Goal: Task Accomplishment & Management: Complete application form

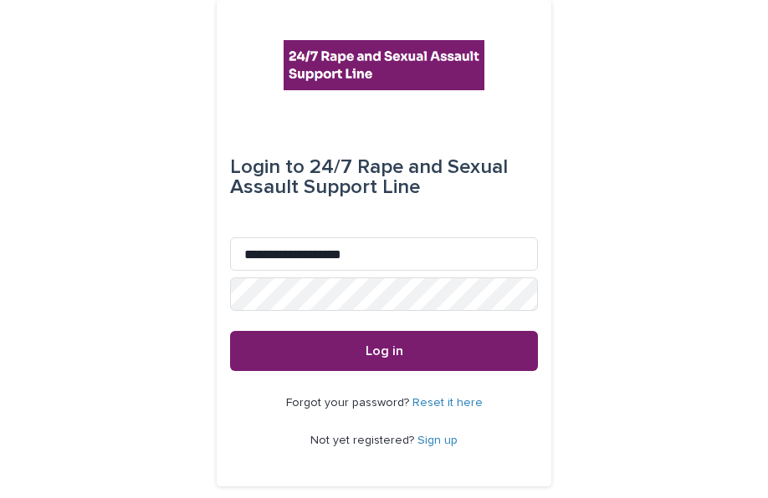
scroll to position [35, 0]
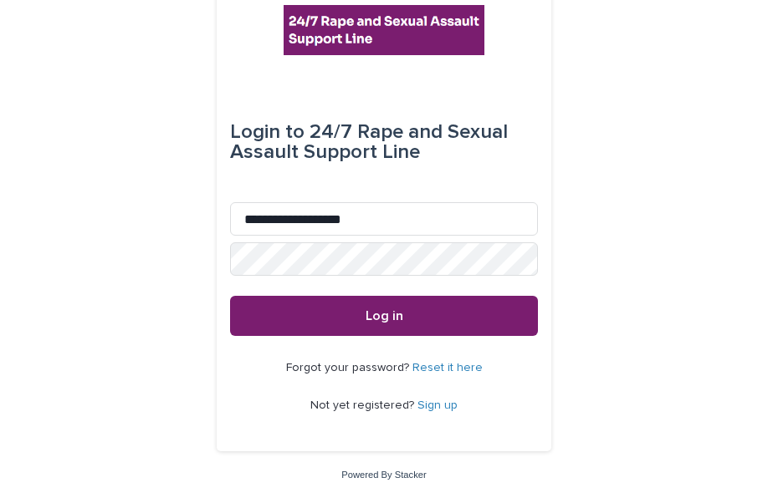
click at [446, 366] on link "Reset it here" at bounding box center [447, 368] width 70 height 12
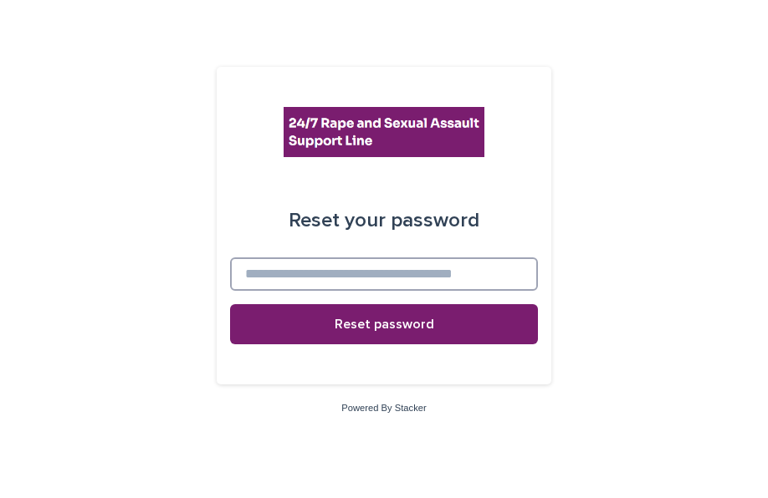
click at [357, 275] on input at bounding box center [384, 274] width 308 height 33
type input "**********"
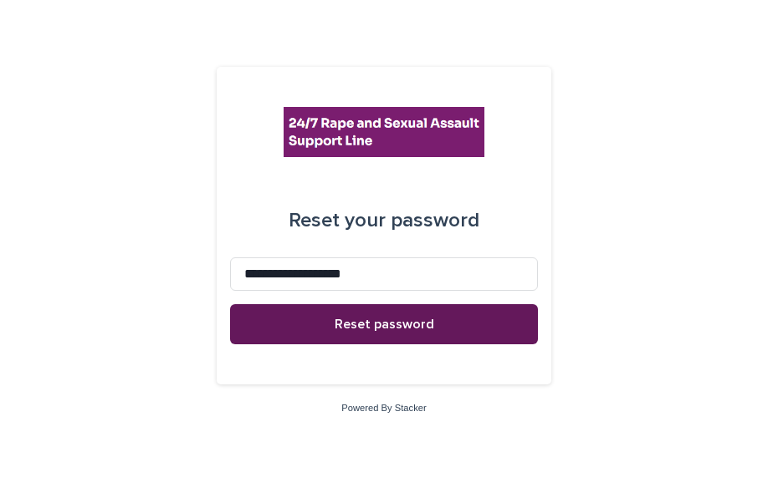
click at [328, 319] on button "Reset password" at bounding box center [384, 324] width 308 height 40
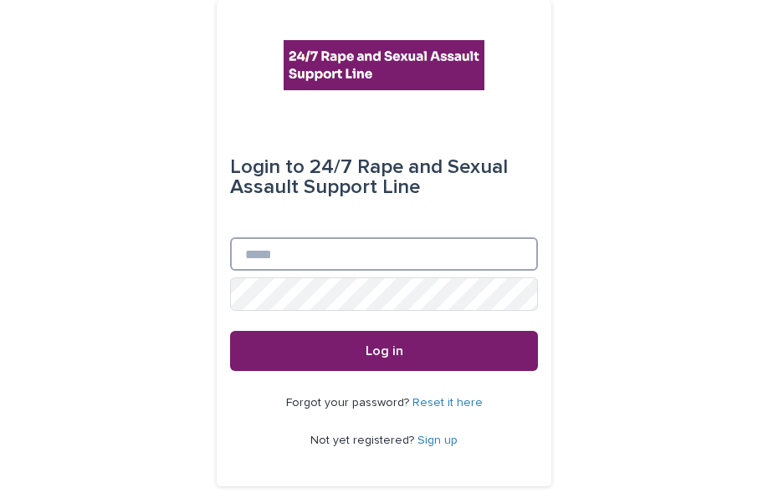
click at [293, 253] on input "Email" at bounding box center [384, 253] width 308 height 33
type input "**********"
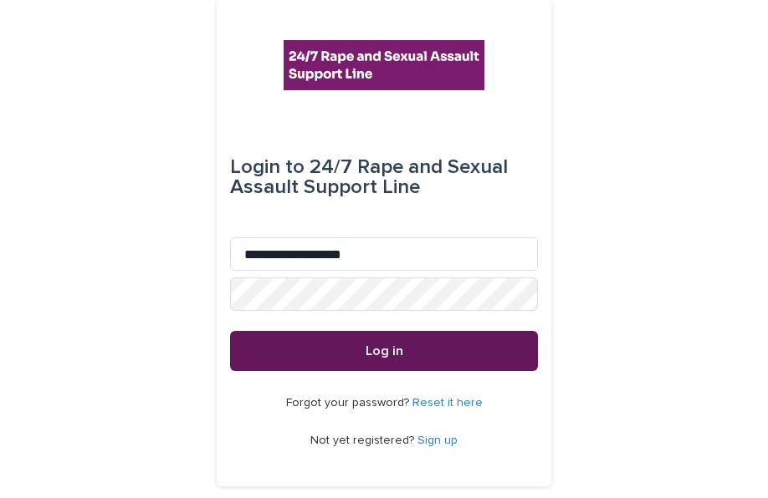
click at [294, 335] on button "Log in" at bounding box center [384, 351] width 308 height 40
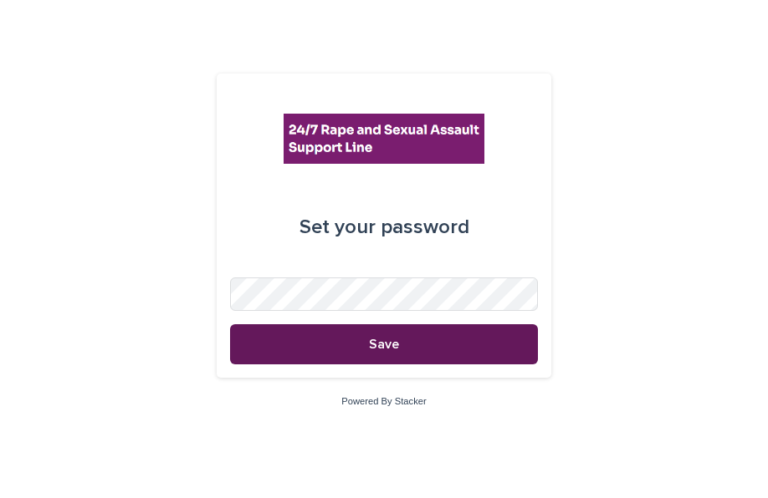
click at [351, 347] on button "Save" at bounding box center [384, 344] width 308 height 40
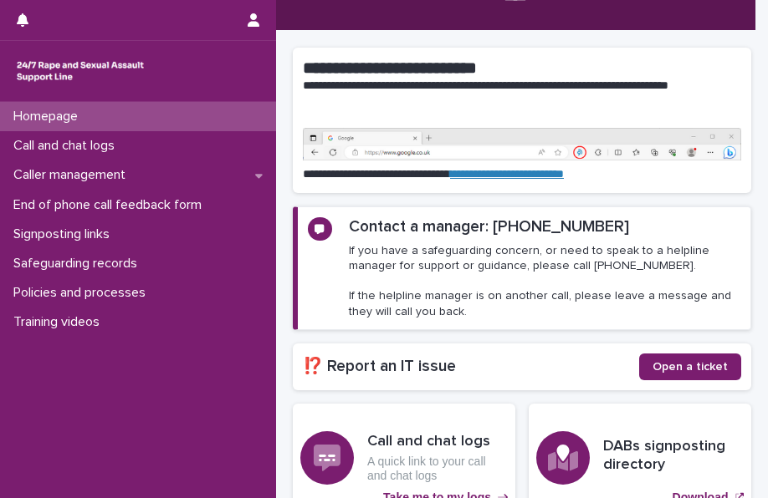
scroll to position [95, 0]
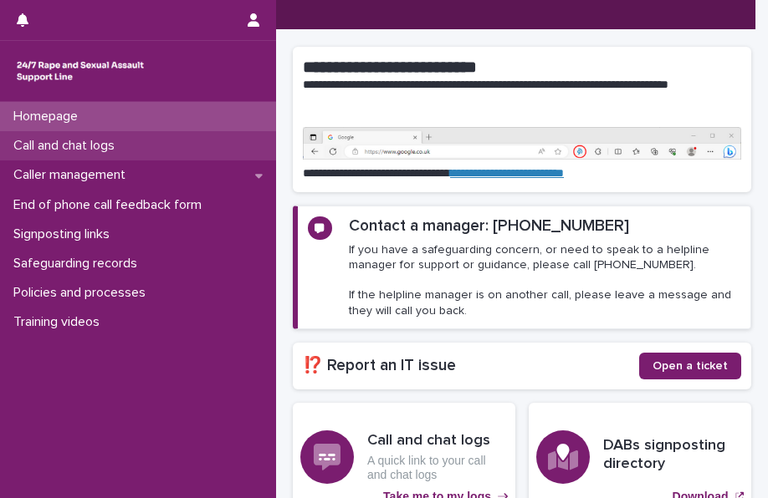
click at [73, 146] on p "Call and chat logs" at bounding box center [67, 146] width 121 height 16
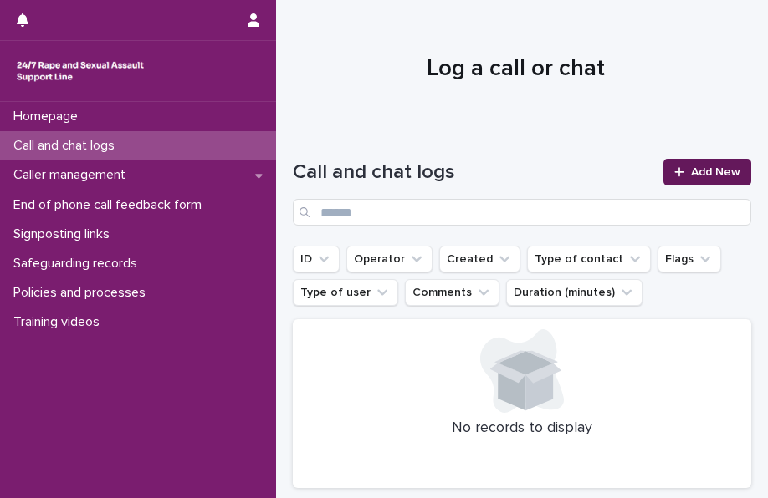
click at [674, 177] on icon at bounding box center [679, 172] width 10 height 12
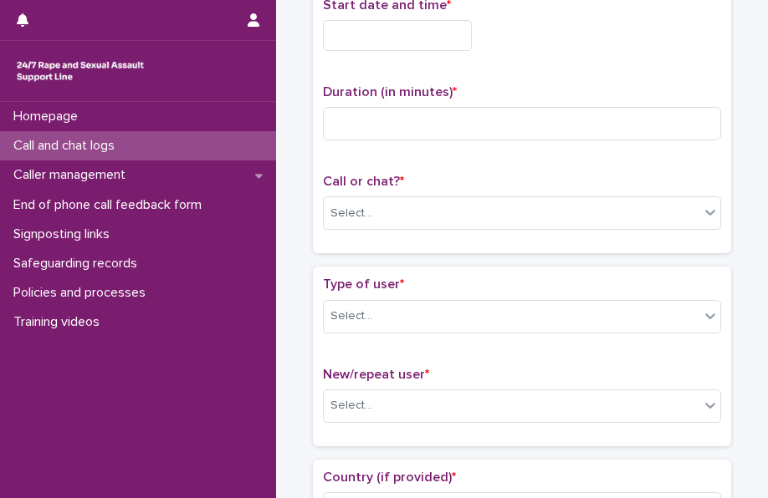
scroll to position [150, 0]
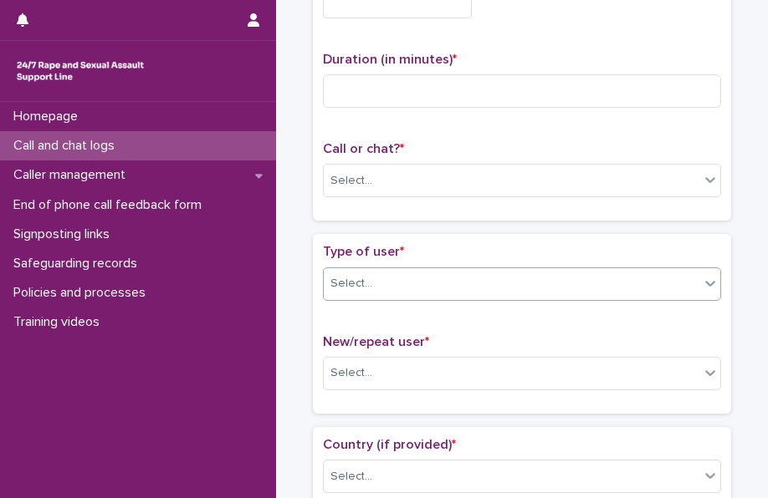
click at [702, 286] on icon at bounding box center [709, 283] width 17 height 17
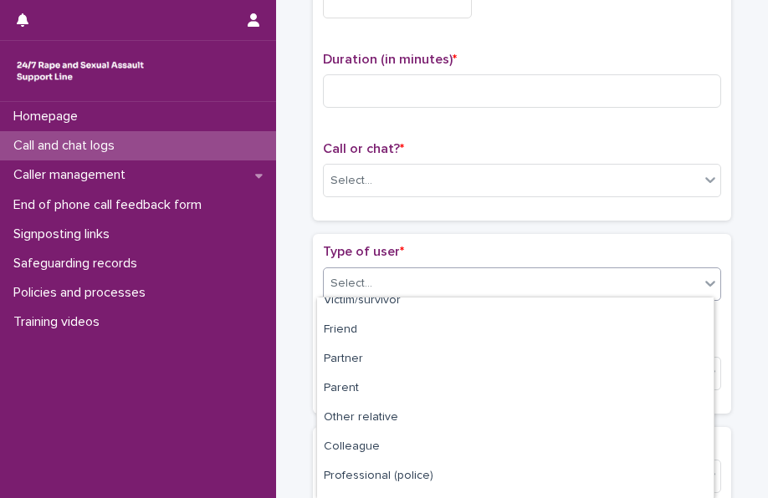
scroll to position [0, 0]
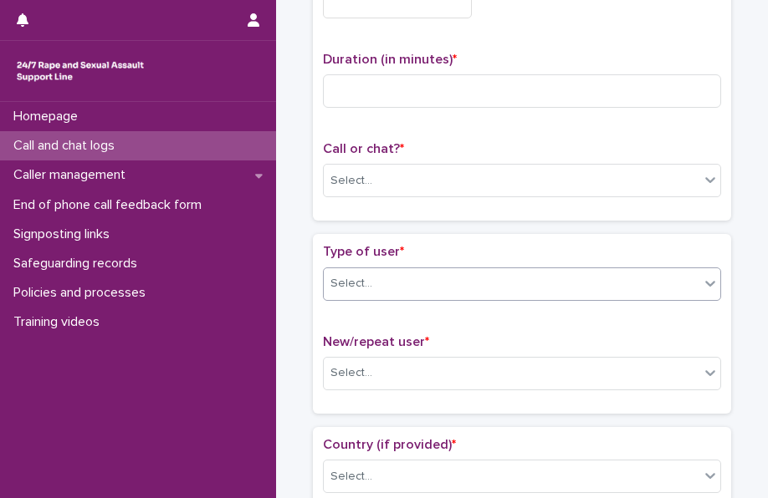
click at [706, 286] on icon at bounding box center [709, 283] width 17 height 17
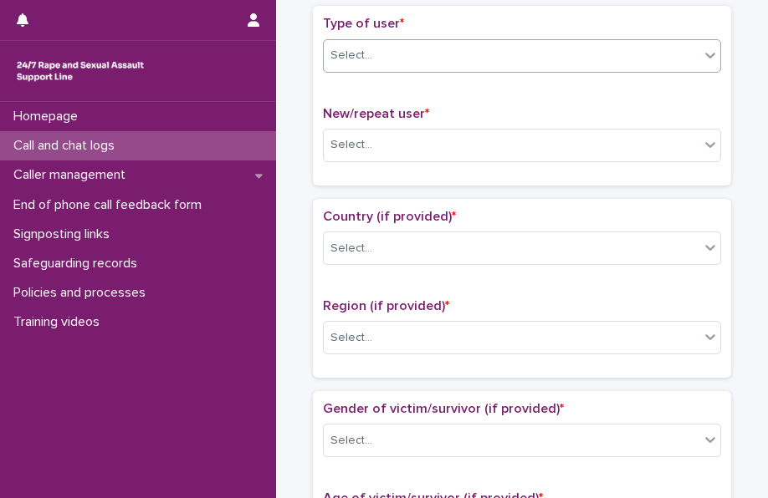
scroll to position [381, 0]
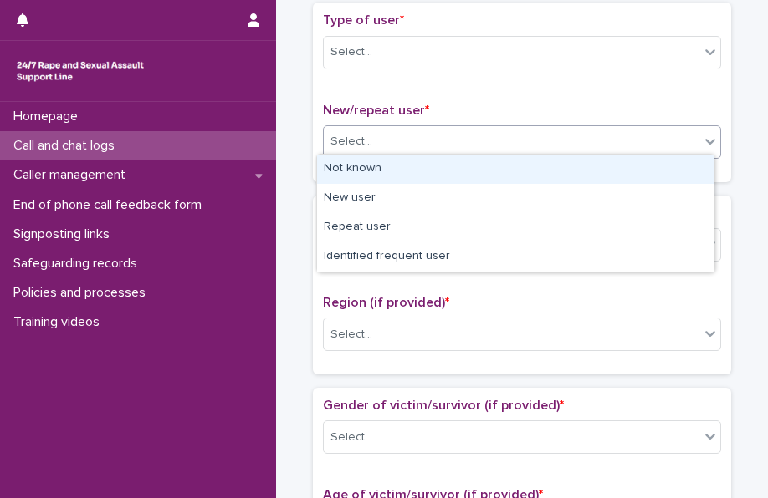
click at [429, 140] on div "Select..." at bounding box center [511, 142] width 375 height 28
click at [703, 136] on icon at bounding box center [709, 141] width 17 height 17
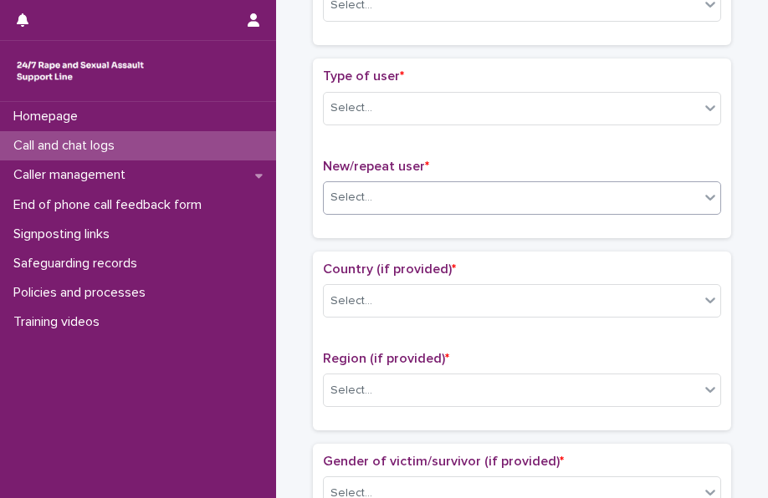
scroll to position [324, 0]
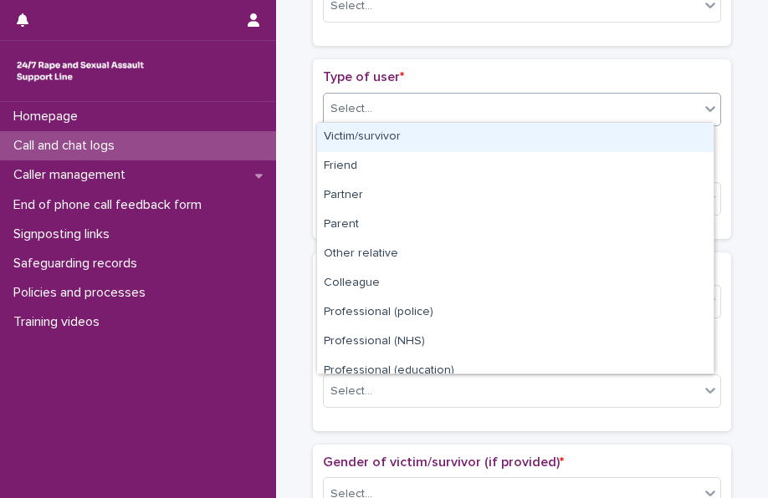
click at [702, 104] on icon at bounding box center [709, 108] width 17 height 17
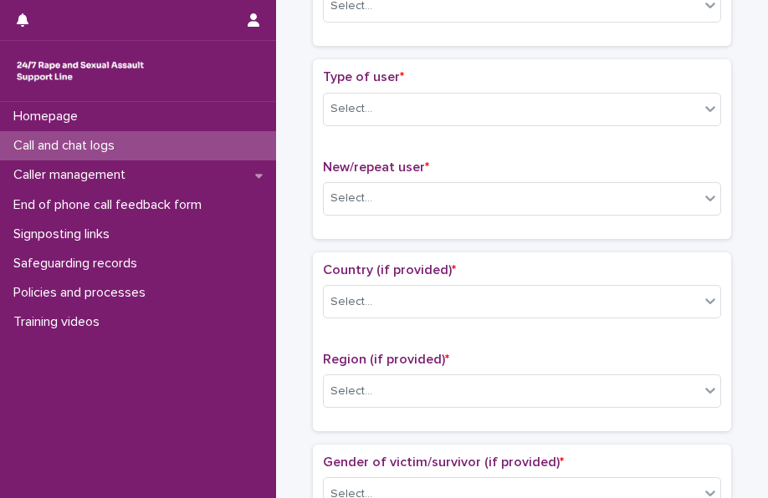
click at [701, 196] on icon at bounding box center [709, 198] width 17 height 17
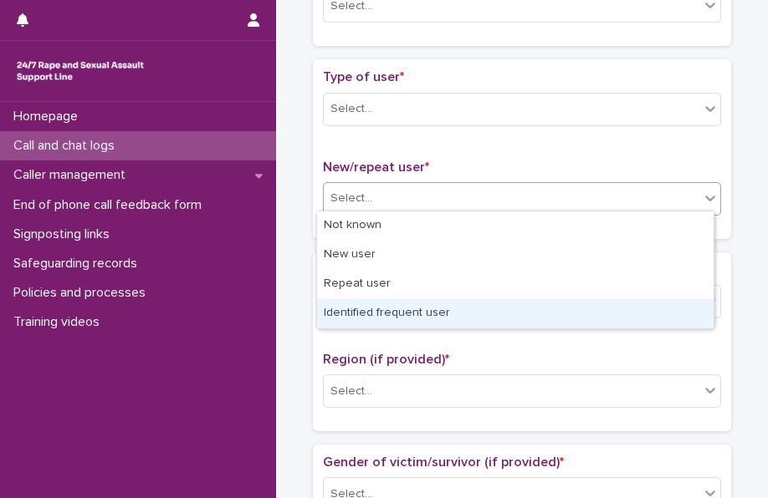
click at [547, 315] on div "Identified frequent user" at bounding box center [515, 313] width 396 height 29
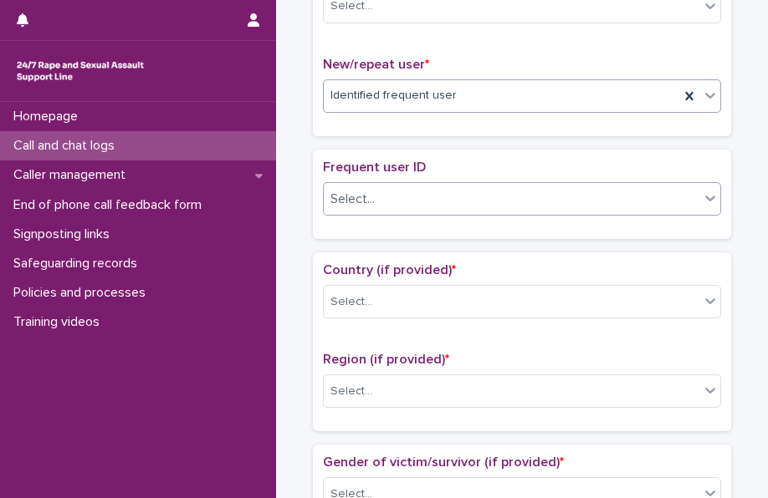
scroll to position [428, 0]
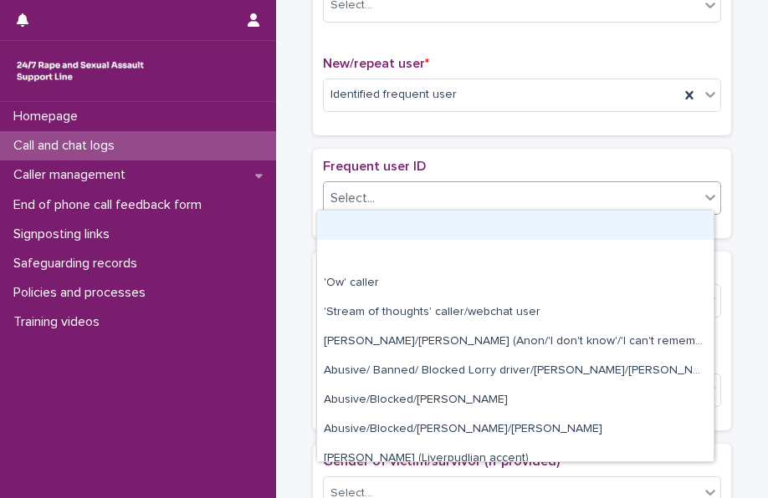
click at [706, 205] on div at bounding box center [710, 197] width 20 height 30
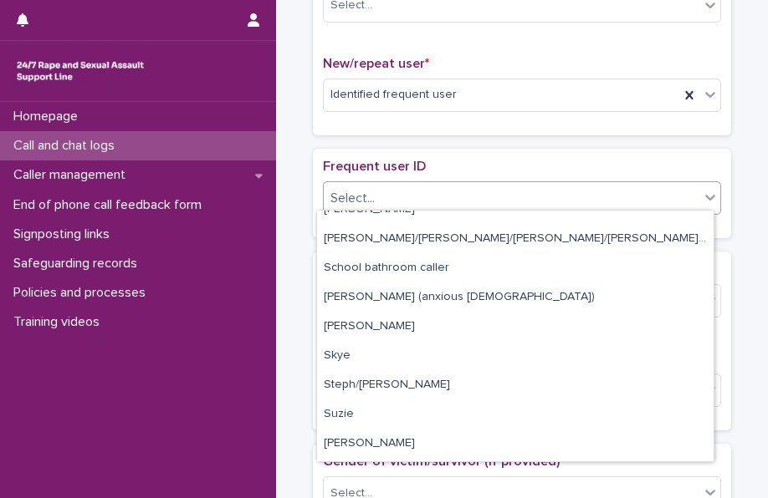
scroll to position [2646, 0]
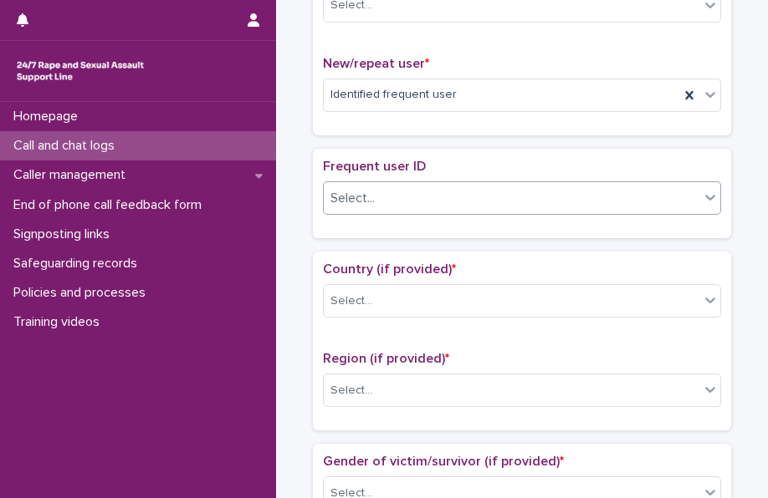
click at [704, 198] on icon at bounding box center [709, 197] width 17 height 17
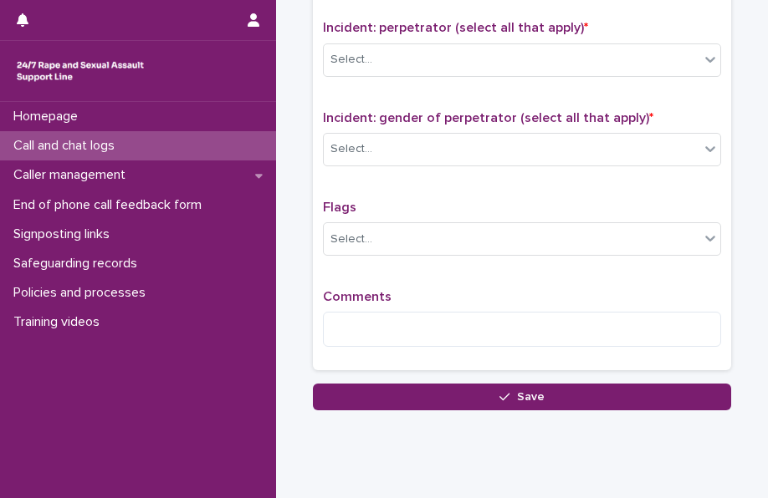
scroll to position [1446, 0]
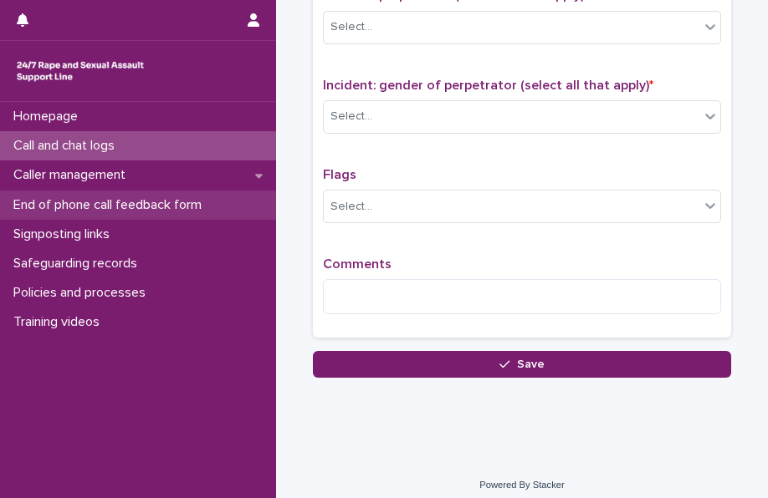
click at [186, 208] on p "End of phone call feedback form" at bounding box center [111, 205] width 208 height 16
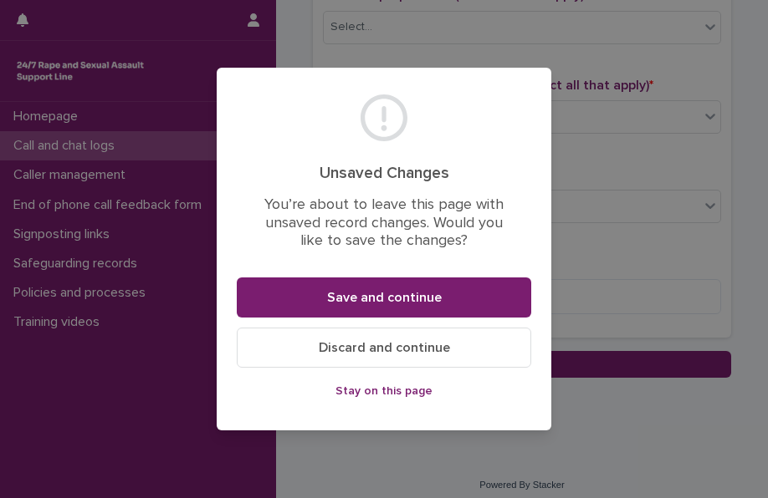
click at [341, 357] on button "Discard and continue" at bounding box center [384, 348] width 294 height 40
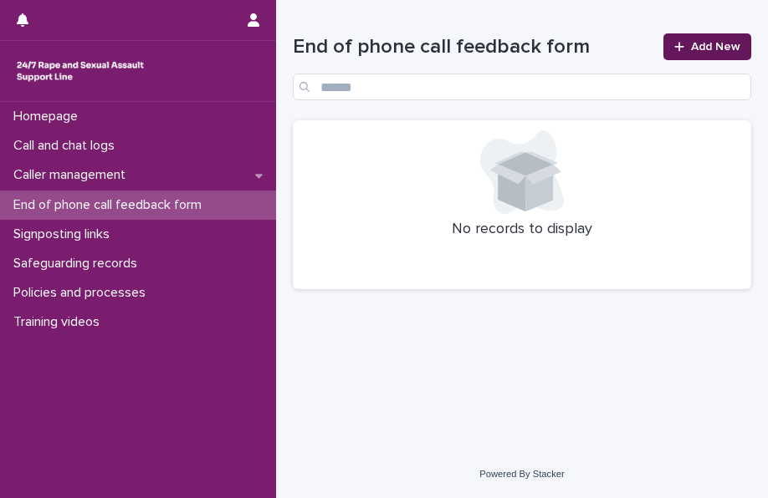
click at [698, 41] on span "Add New" at bounding box center [715, 47] width 49 height 12
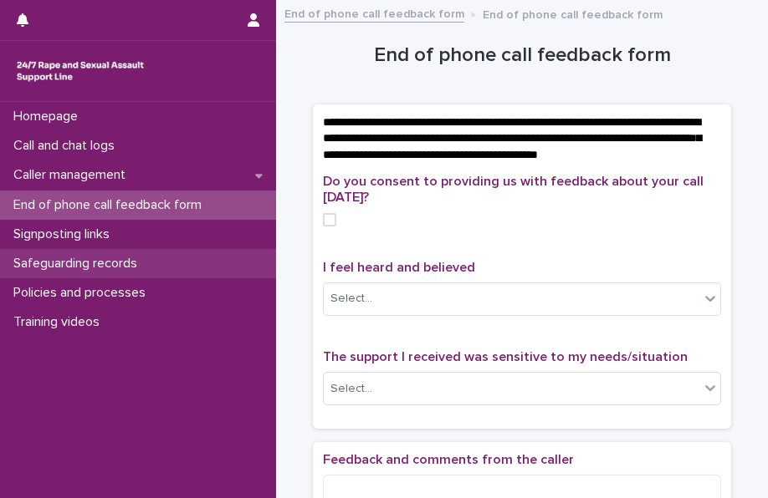
click at [60, 264] on p "Safeguarding records" at bounding box center [79, 264] width 144 height 16
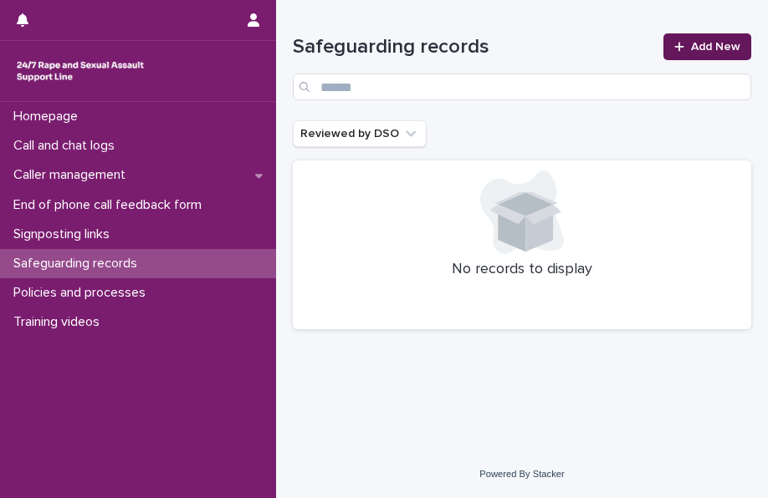
click at [674, 38] on link "Add New" at bounding box center [707, 46] width 88 height 27
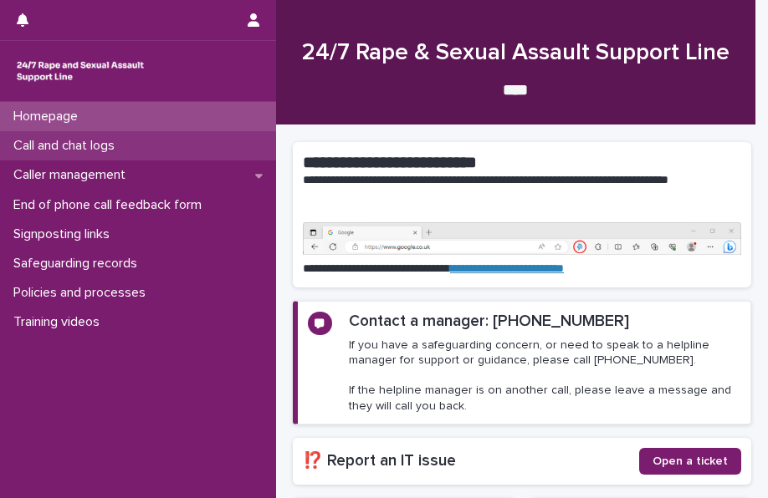
click at [60, 145] on p "Call and chat logs" at bounding box center [67, 146] width 121 height 16
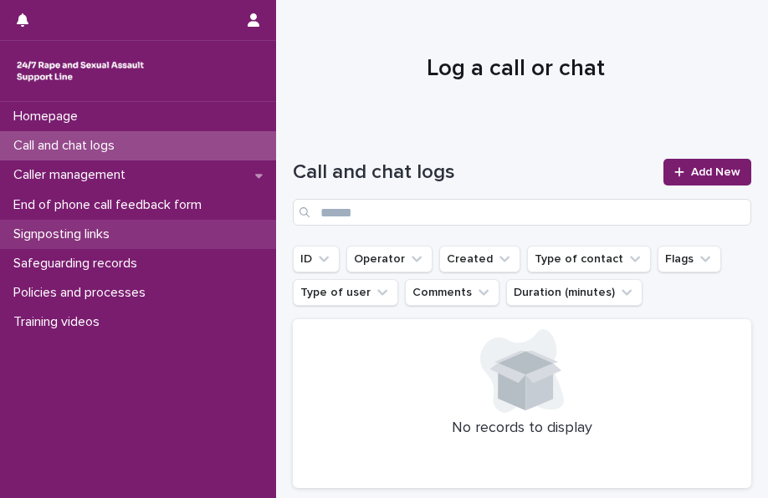
click at [67, 237] on p "Signposting links" at bounding box center [65, 235] width 116 height 16
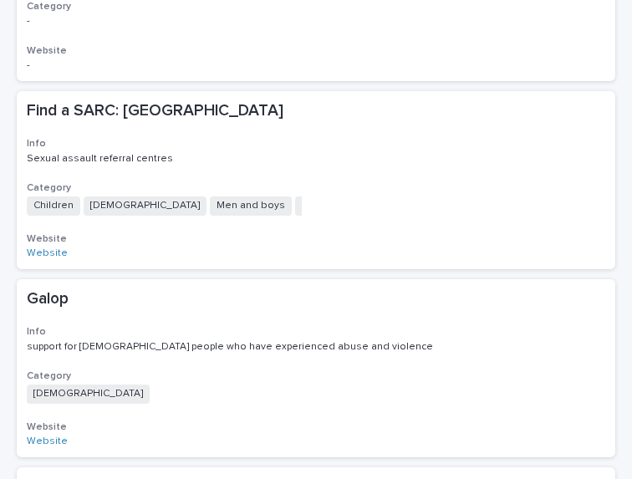
scroll to position [857, 0]
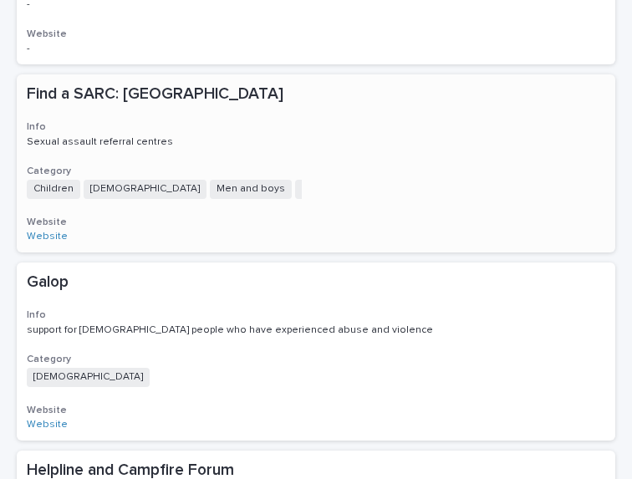
click at [180, 247] on div "Find a SARC: England Info Sexual assault referral centres Category Children LGB…" at bounding box center [316, 163] width 599 height 178
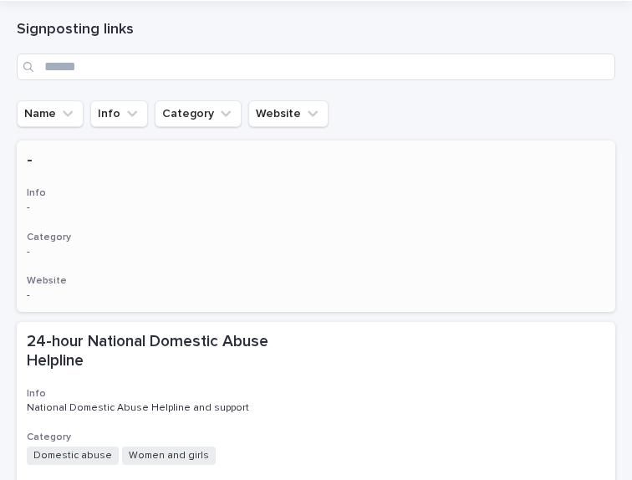
scroll to position [30, 0]
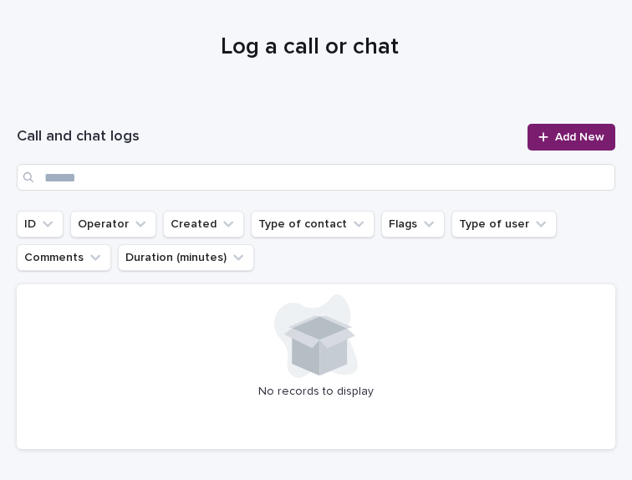
scroll to position [52, 0]
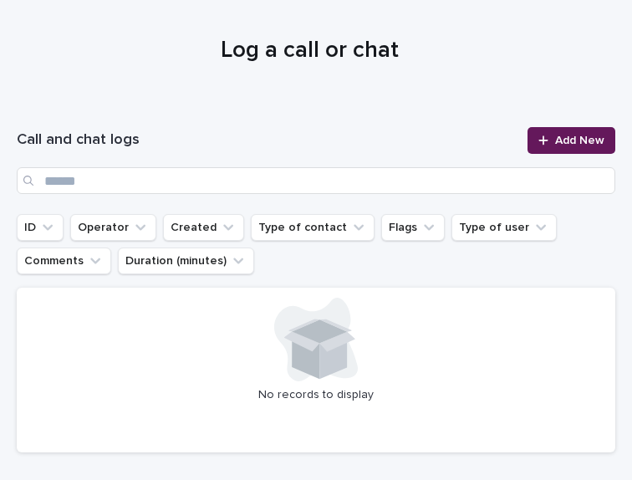
click at [555, 144] on span "Add New" at bounding box center [579, 141] width 49 height 12
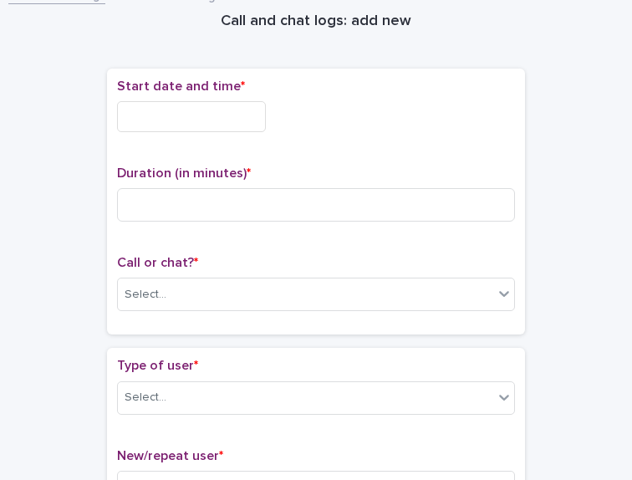
scroll to position [62, 0]
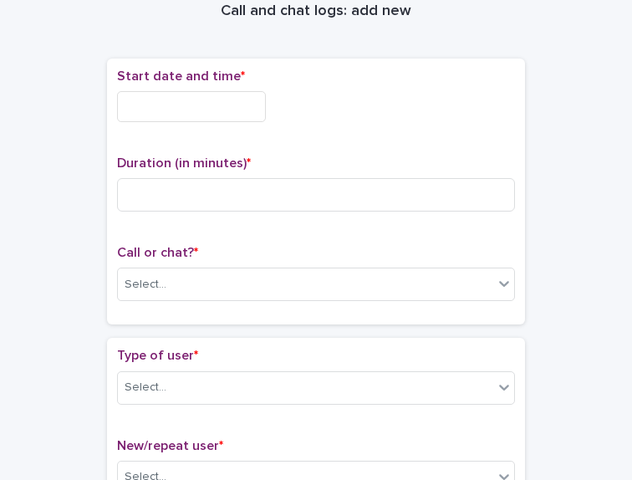
click at [228, 105] on input "text" at bounding box center [191, 106] width 149 height 31
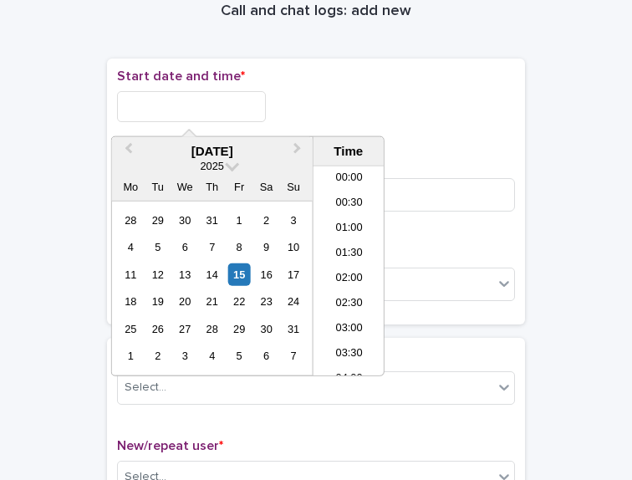
scroll to position [995, 0]
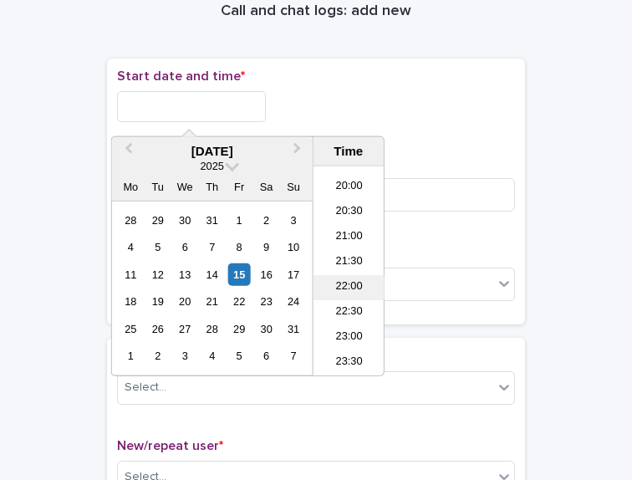
click at [337, 283] on li "22:00" at bounding box center [349, 287] width 71 height 25
type input "**********"
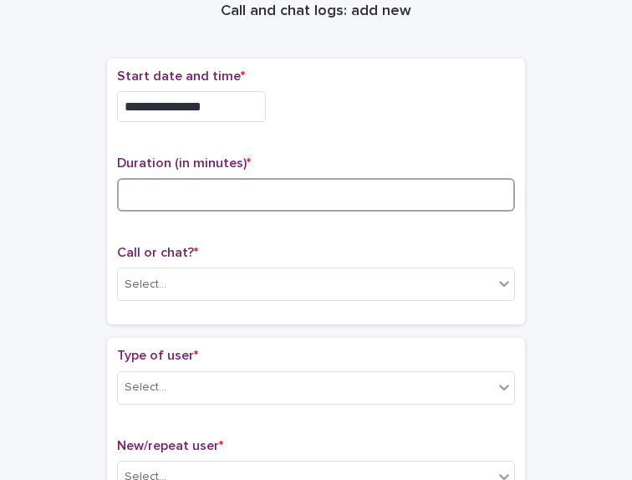
click at [201, 191] on input at bounding box center [316, 194] width 398 height 33
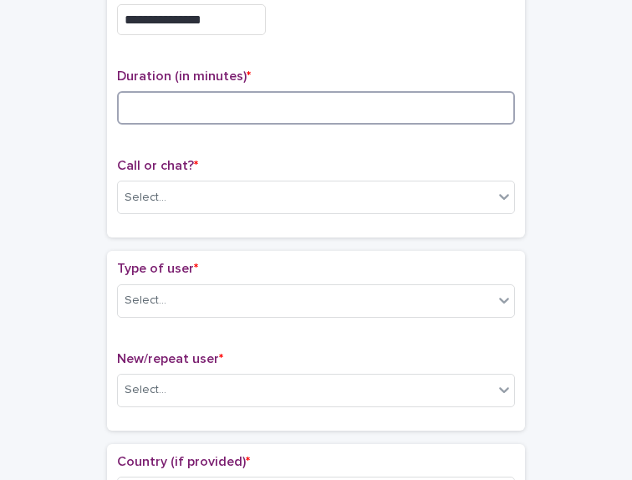
scroll to position [150, 0]
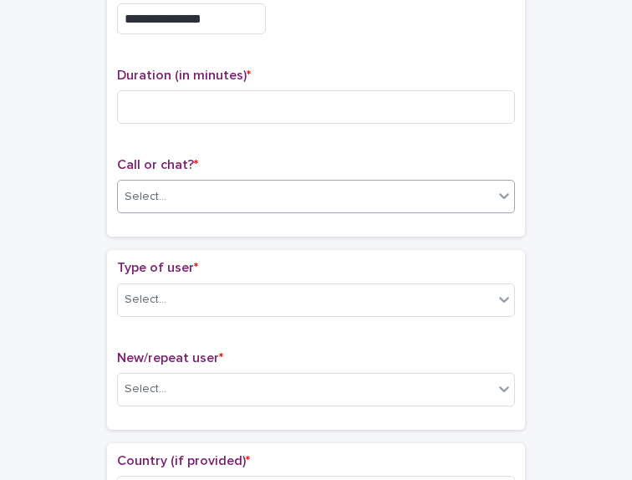
click at [281, 196] on div "Select..." at bounding box center [305, 197] width 375 height 28
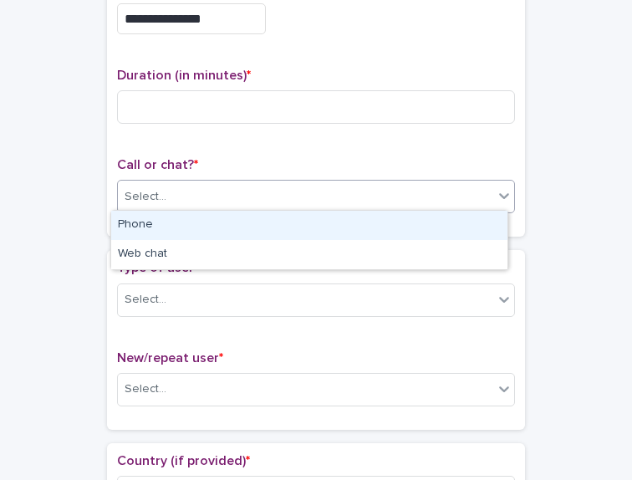
click at [268, 227] on div "Phone" at bounding box center [309, 225] width 396 height 29
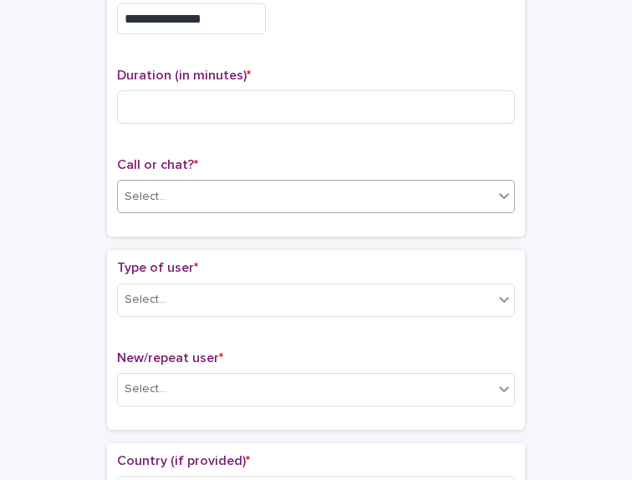
click at [268, 227] on div "**********" at bounding box center [316, 104] width 418 height 267
drag, startPoint x: 268, startPoint y: 227, endPoint x: 227, endPoint y: 292, distance: 76.3
click at [227, 292] on div "Select..." at bounding box center [305, 300] width 375 height 28
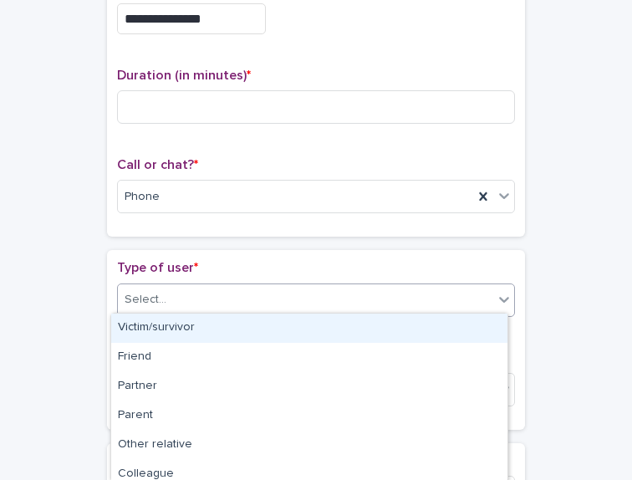
click at [227, 292] on div "Select..." at bounding box center [305, 300] width 375 height 28
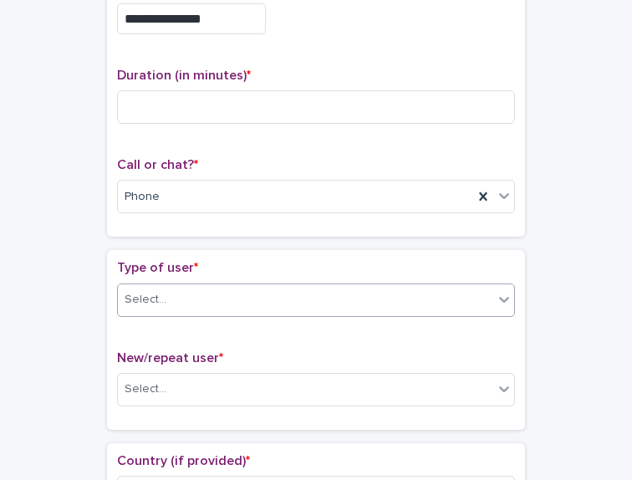
click at [227, 292] on div "Select..." at bounding box center [305, 300] width 375 height 28
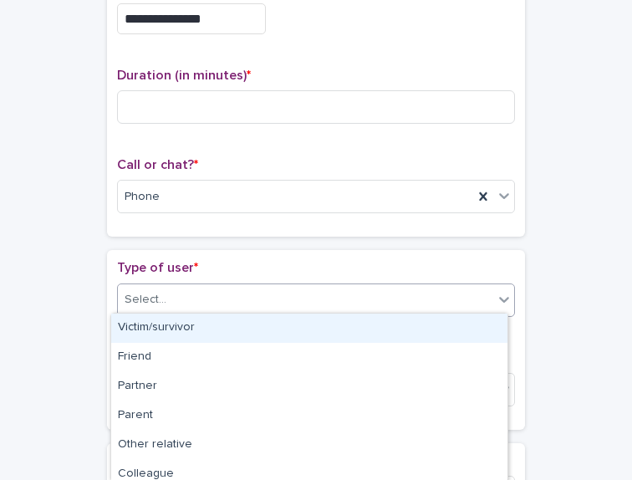
click at [219, 307] on div "Select..." at bounding box center [305, 300] width 375 height 28
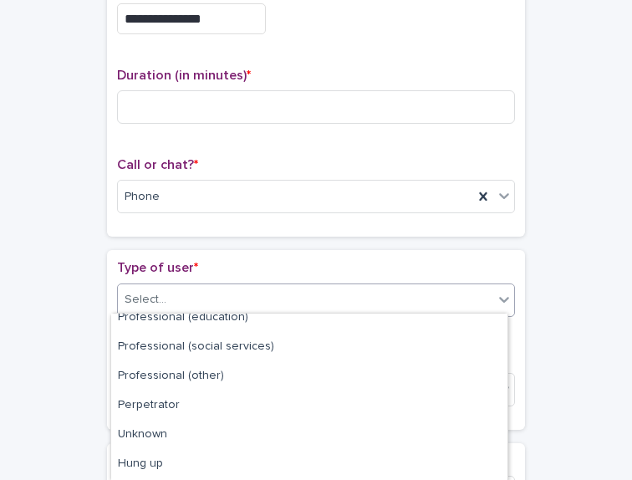
scroll to position [271, 0]
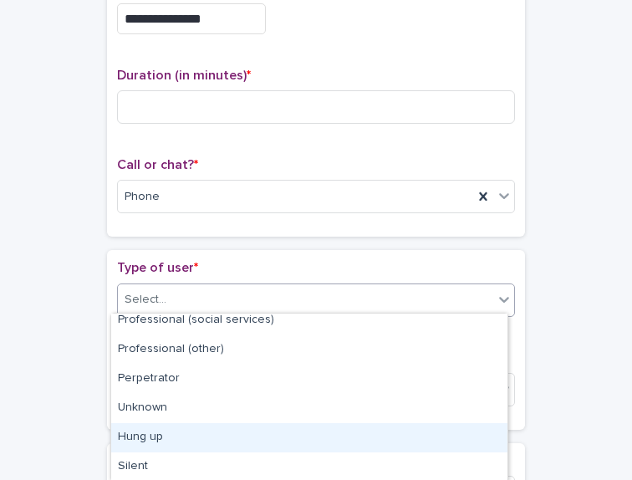
click at [201, 434] on div "Hung up" at bounding box center [309, 437] width 396 height 29
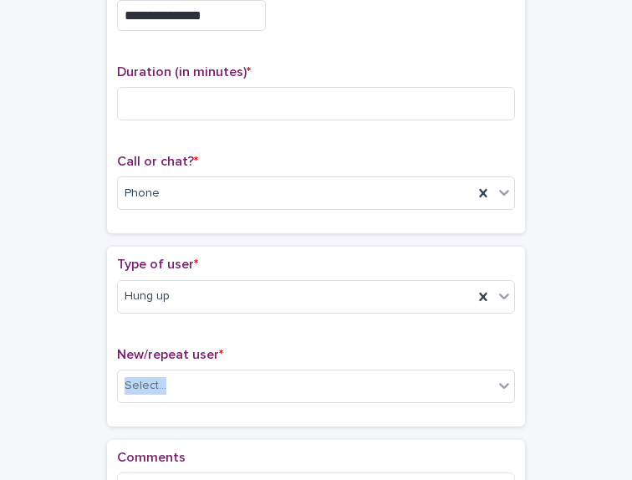
drag, startPoint x: 201, startPoint y: 434, endPoint x: 237, endPoint y: 361, distance: 81.1
click at [237, 361] on div "Loading... Saving… Type of user * Hung up New/repeat user * Select..." at bounding box center [316, 343] width 418 height 192
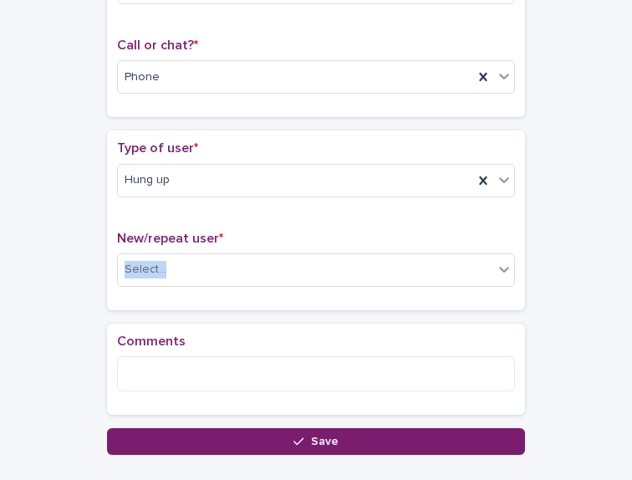
scroll to position [303, 0]
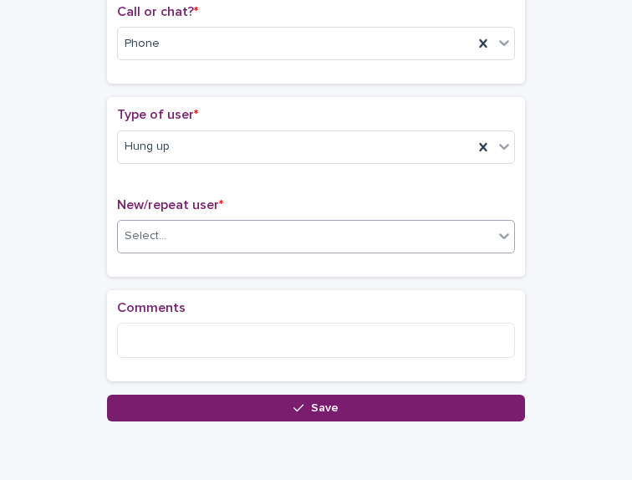
click at [246, 228] on div "Select..." at bounding box center [305, 236] width 375 height 28
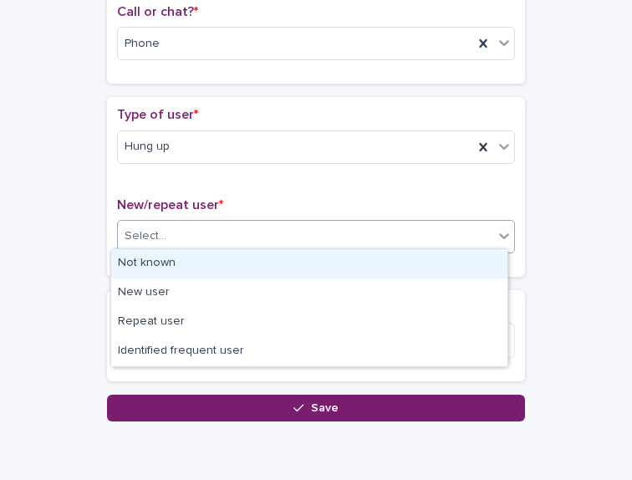
click at [232, 253] on div "Not known" at bounding box center [309, 263] width 396 height 29
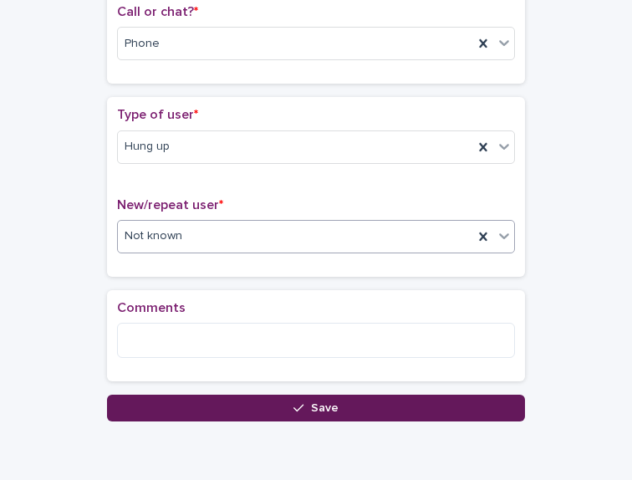
click at [293, 402] on icon "button" at bounding box center [298, 408] width 10 height 12
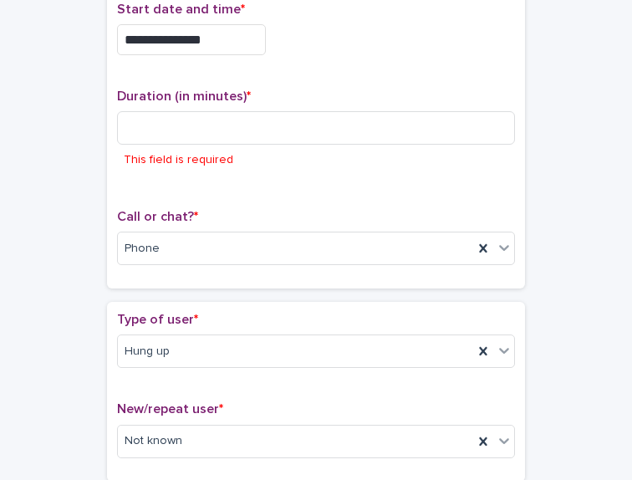
scroll to position [120, 0]
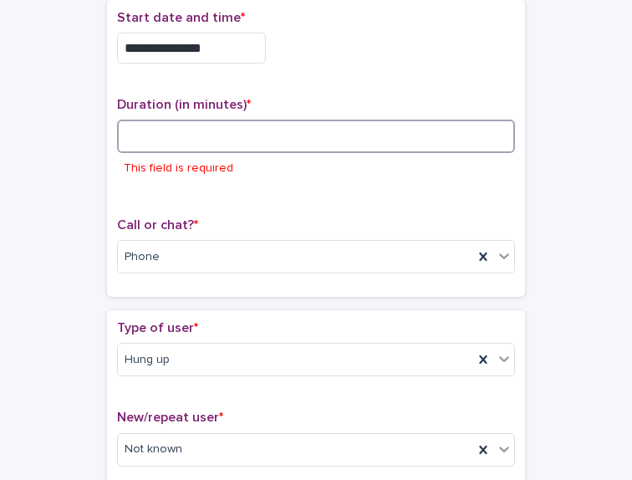
click at [207, 145] on input at bounding box center [316, 136] width 398 height 33
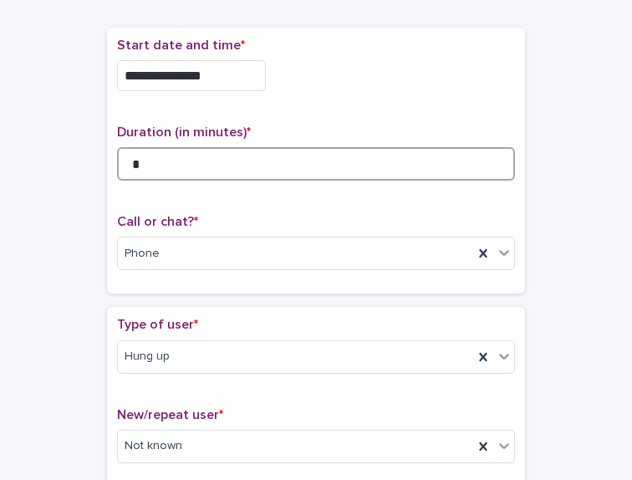
scroll to position [371, 0]
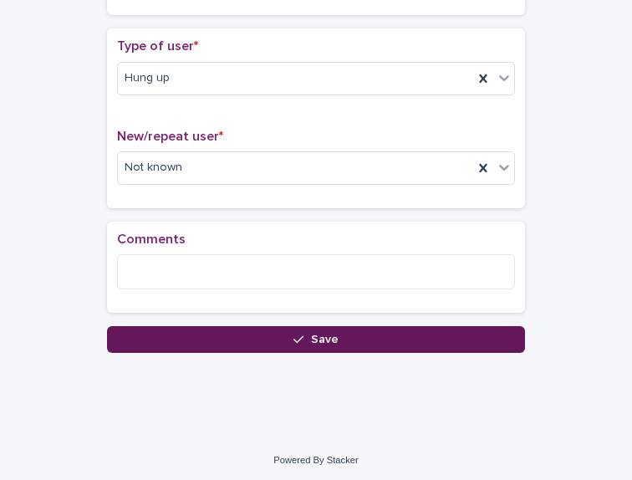
type input "*"
click at [218, 341] on button "Save" at bounding box center [316, 339] width 418 height 27
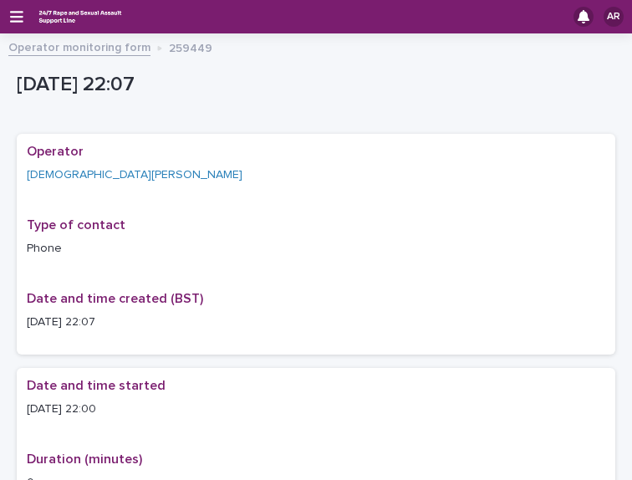
click at [8, 18] on div "AR" at bounding box center [316, 16] width 632 height 33
click at [13, 16] on icon "button" at bounding box center [16, 17] width 13 height 12
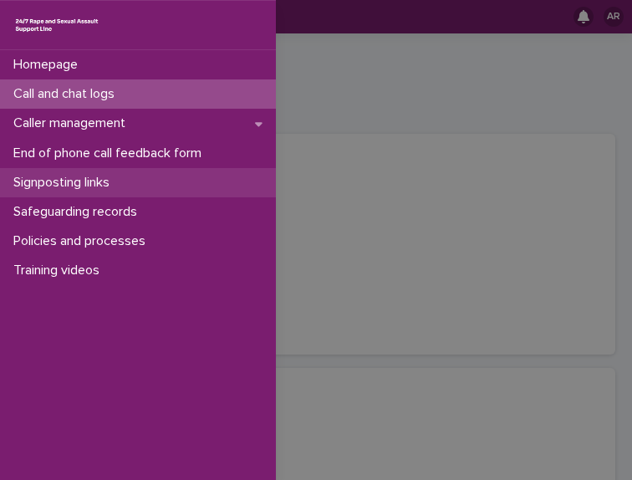
click at [166, 191] on div "Signposting links" at bounding box center [138, 182] width 276 height 29
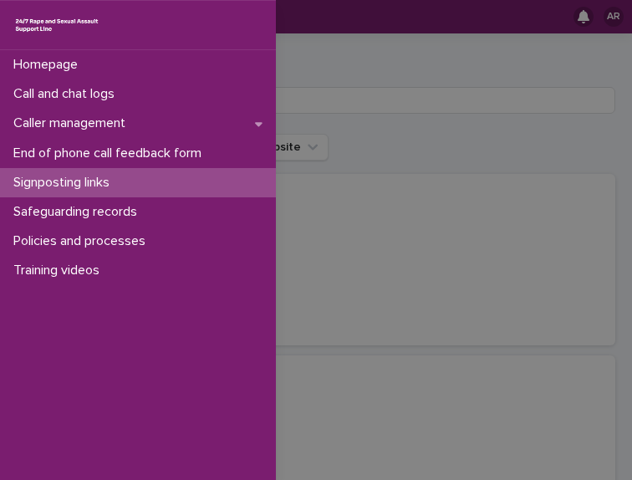
drag, startPoint x: 393, startPoint y: 122, endPoint x: 391, endPoint y: 131, distance: 9.3
click at [391, 131] on div "Homepage Call and chat logs Caller management End of phone call feedback form S…" at bounding box center [316, 240] width 632 height 480
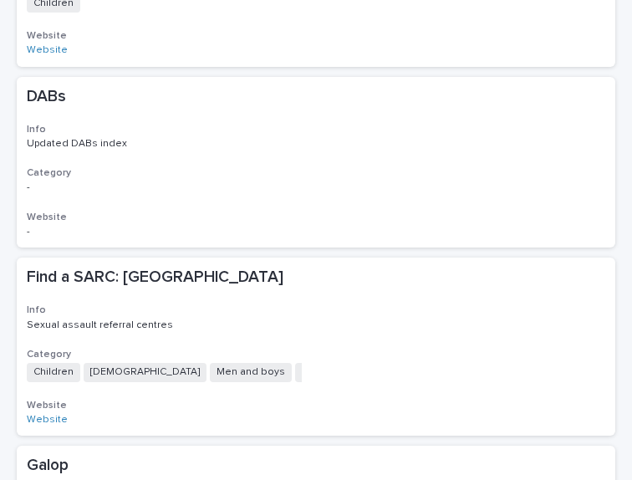
scroll to position [734, 0]
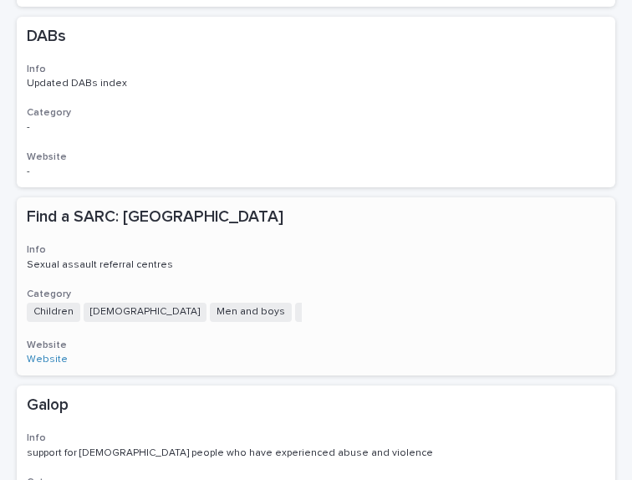
click at [101, 216] on p "Find a SARC: England" at bounding box center [173, 216] width 293 height 19
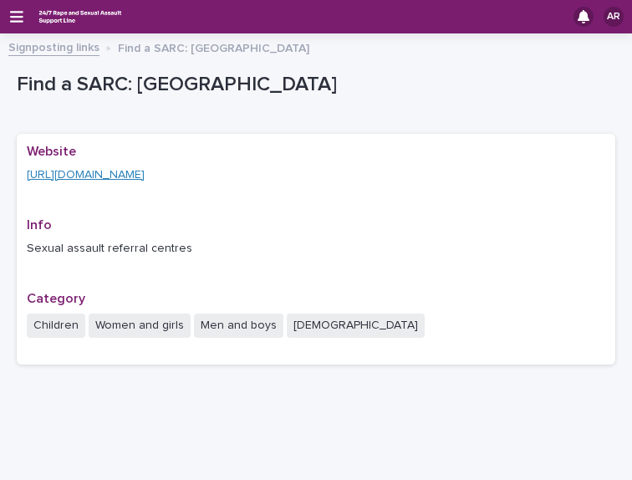
click at [94, 174] on link "https://www.nhs.uk/service-search/sexual-health-services/find-a-rape-and-sexual…" at bounding box center [86, 175] width 118 height 12
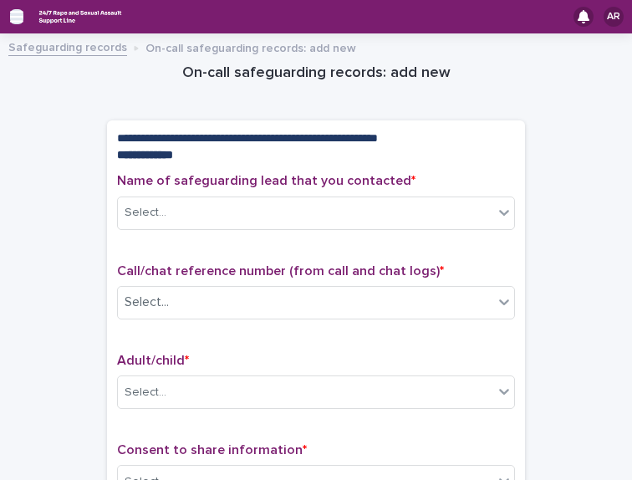
click at [19, 19] on icon "button" at bounding box center [16, 16] width 13 height 15
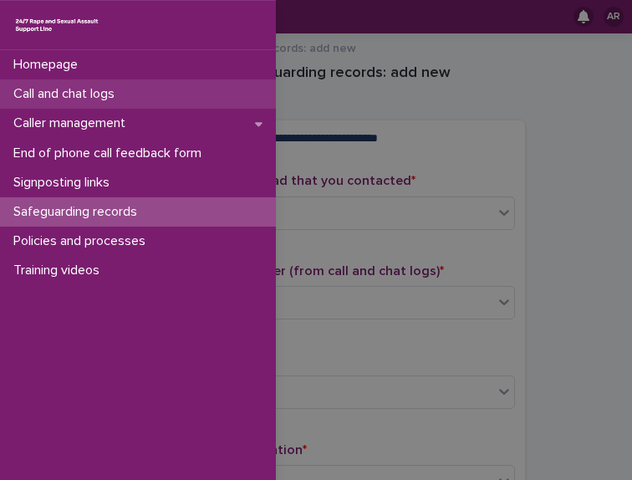
click at [60, 94] on p "Call and chat logs" at bounding box center [67, 94] width 121 height 16
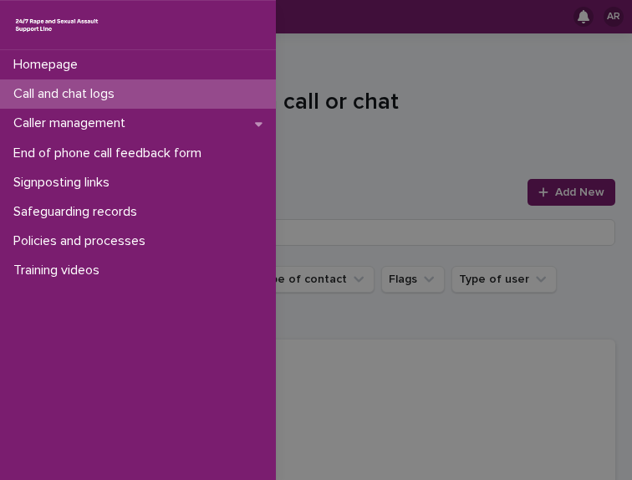
click at [448, 223] on div "Homepage Call and chat logs Caller management End of phone call feedback form S…" at bounding box center [316, 240] width 632 height 480
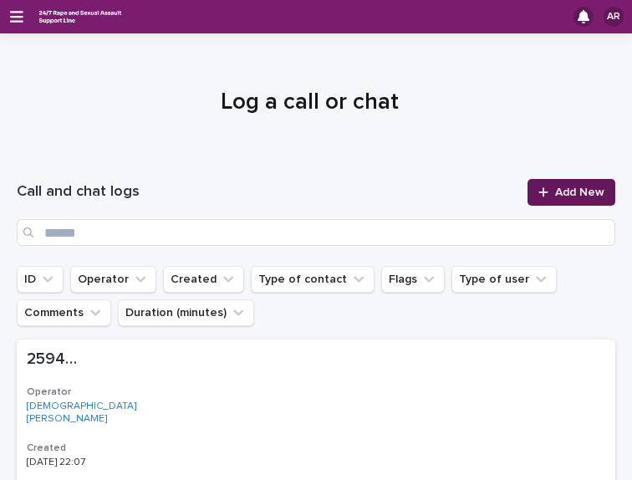
click at [557, 184] on link "Add New" at bounding box center [572, 192] width 88 height 27
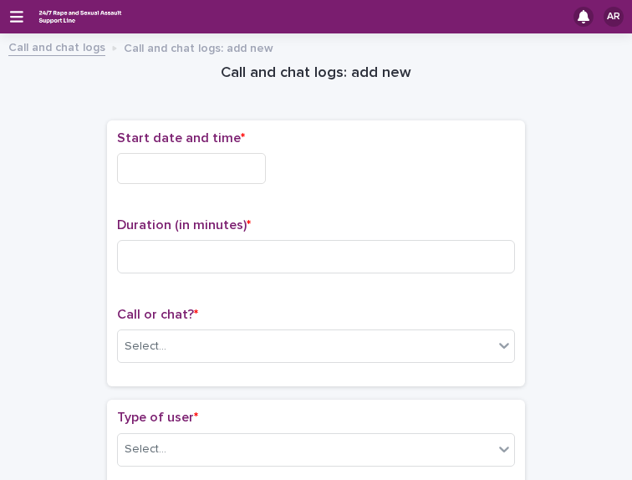
click at [232, 180] on input "text" at bounding box center [191, 168] width 149 height 31
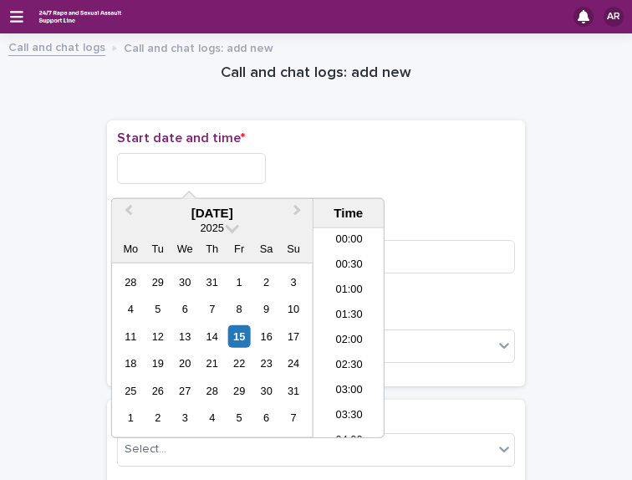
click at [232, 180] on input "text" at bounding box center [191, 168] width 149 height 31
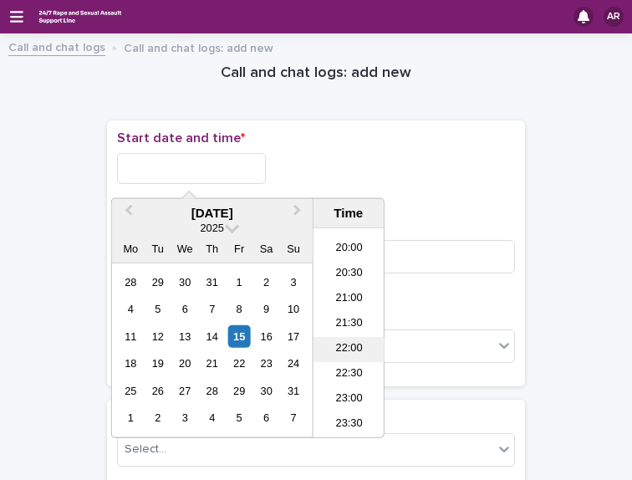
click at [345, 351] on li "22:00" at bounding box center [349, 349] width 71 height 25
type input "**********"
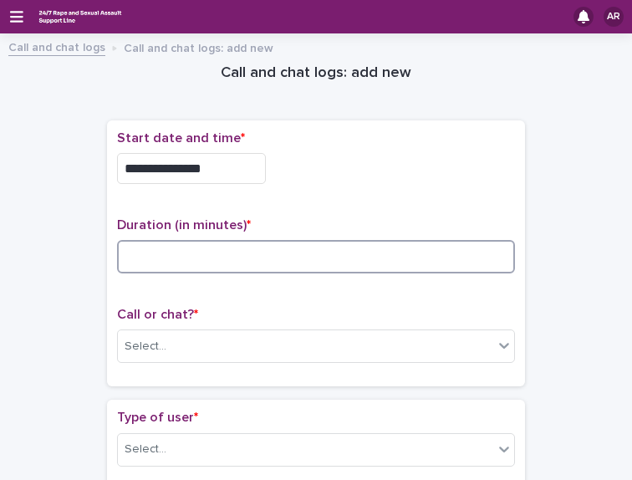
click at [201, 248] on input at bounding box center [316, 256] width 398 height 33
type input "**"
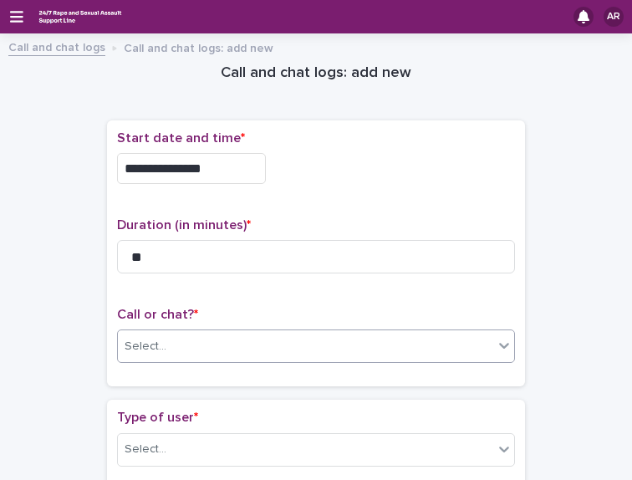
click at [222, 333] on div "Select..." at bounding box center [305, 347] width 375 height 28
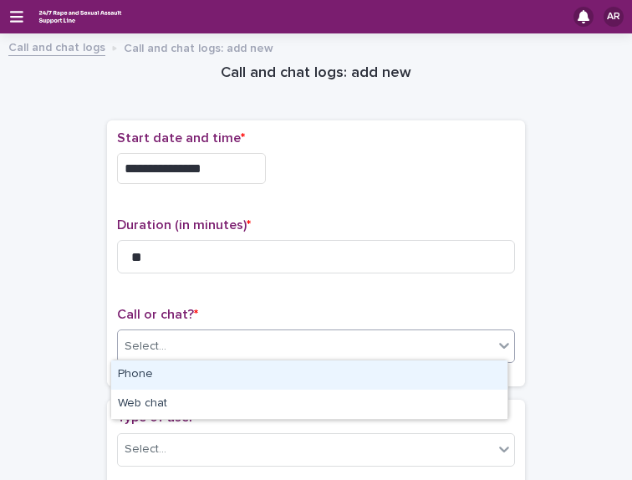
click at [184, 377] on div "Phone" at bounding box center [309, 374] width 396 height 29
click at [184, 377] on div "**********" at bounding box center [316, 253] width 418 height 267
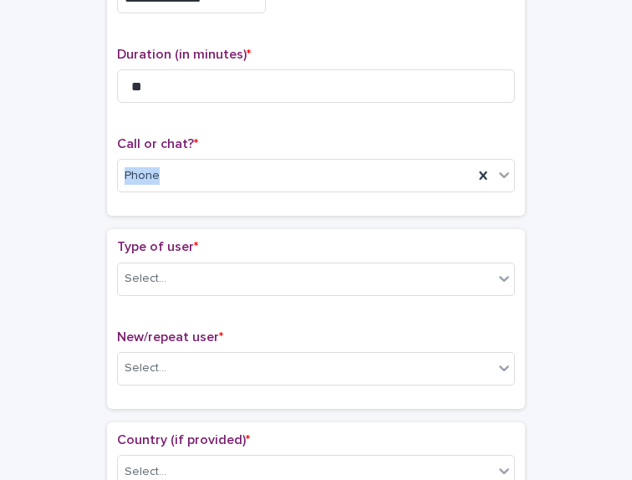
scroll to position [171, 0]
drag, startPoint x: 184, startPoint y: 377, endPoint x: 296, endPoint y: 270, distance: 154.9
click at [296, 270] on div "Select..." at bounding box center [305, 278] width 375 height 28
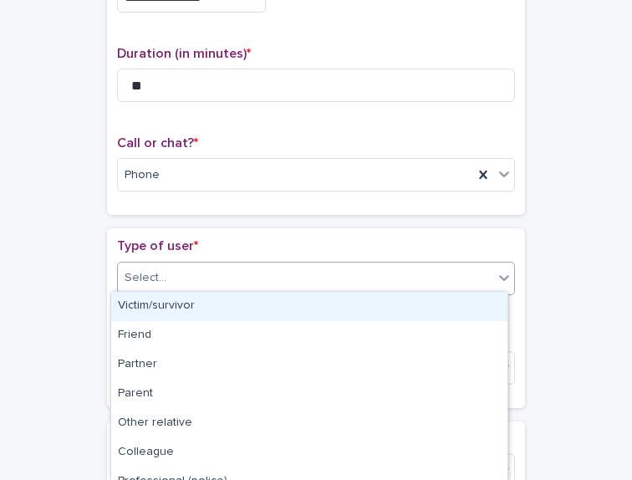
click at [235, 302] on div "Victim/survivor" at bounding box center [309, 306] width 396 height 29
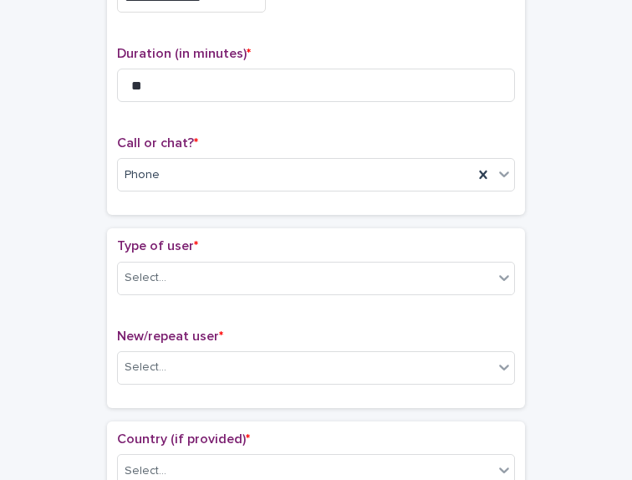
click at [235, 302] on div "Type of user * Select..." at bounding box center [316, 272] width 398 height 69
click at [485, 371] on div "Select..." at bounding box center [305, 368] width 375 height 28
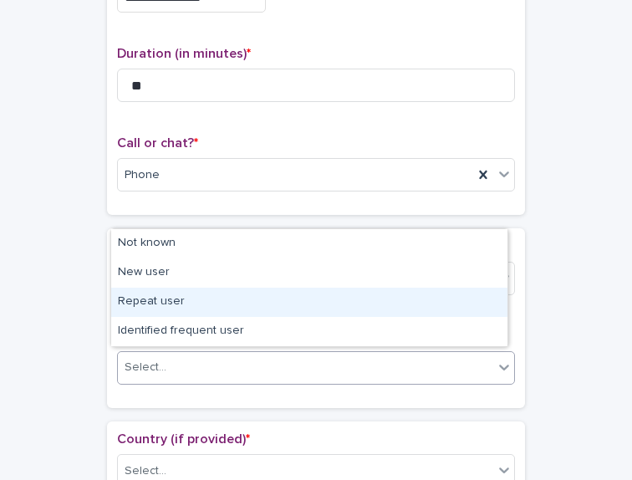
click at [349, 304] on div "Repeat user" at bounding box center [309, 302] width 396 height 29
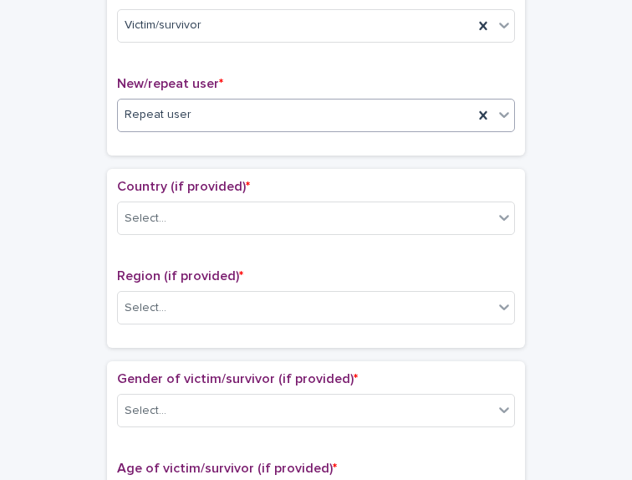
scroll to position [425, 0]
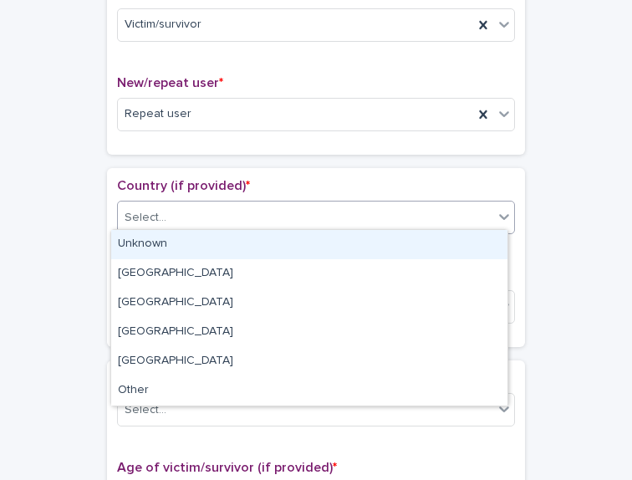
click at [252, 218] on div "Select..." at bounding box center [305, 218] width 375 height 28
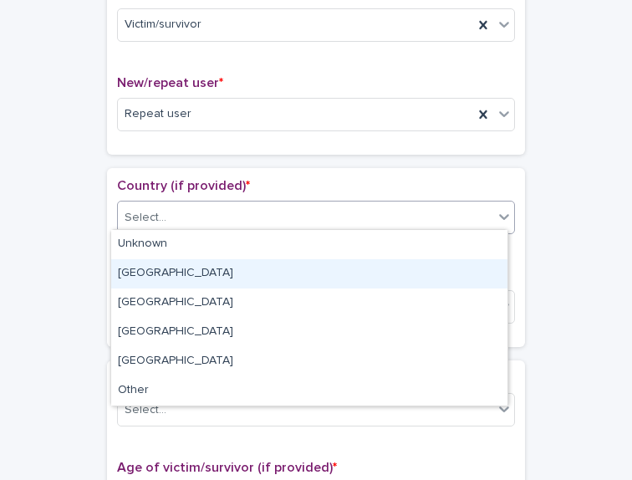
click at [231, 281] on div "[GEOGRAPHIC_DATA]" at bounding box center [309, 273] width 396 height 29
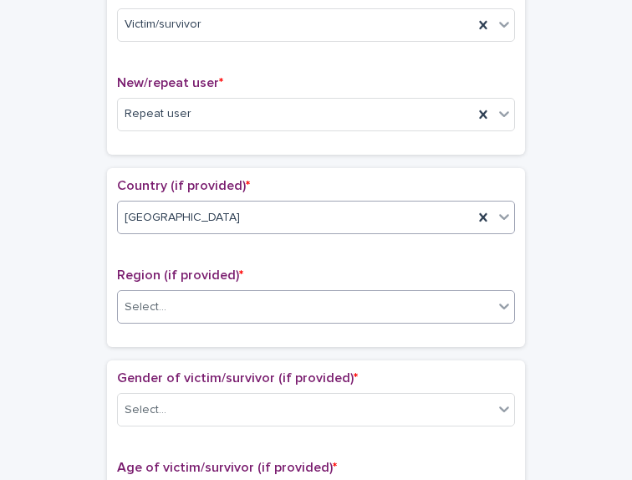
click at [227, 308] on div "Select..." at bounding box center [305, 307] width 375 height 28
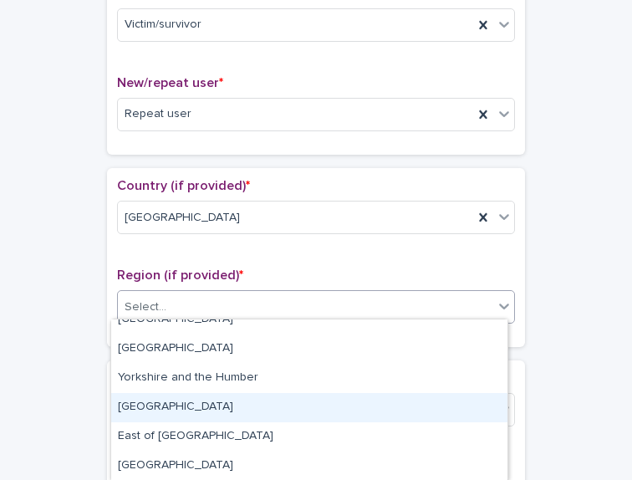
scroll to position [0, 0]
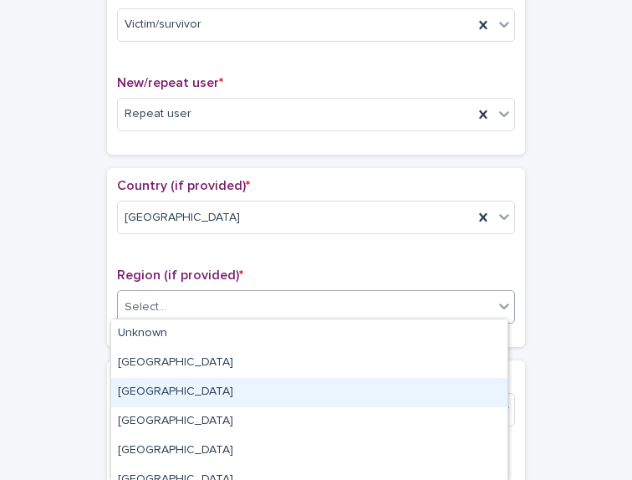
click at [159, 380] on div "[GEOGRAPHIC_DATA]" at bounding box center [309, 392] width 396 height 29
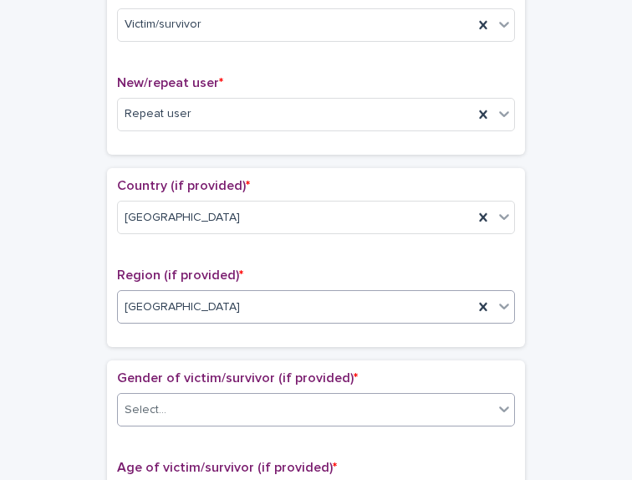
scroll to position [604, 0]
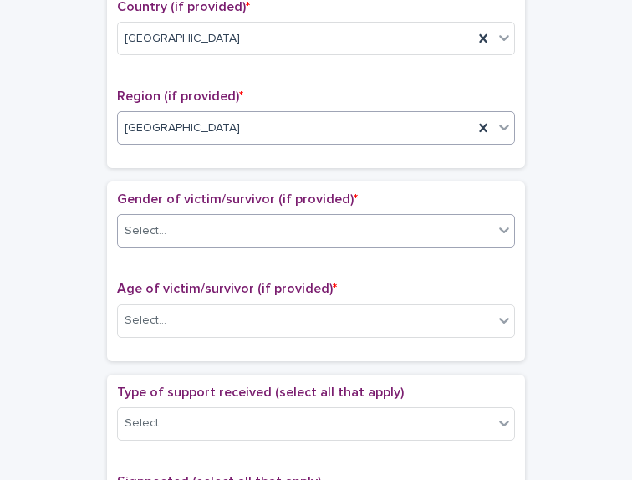
click at [174, 238] on div "Select..." at bounding box center [305, 231] width 375 height 28
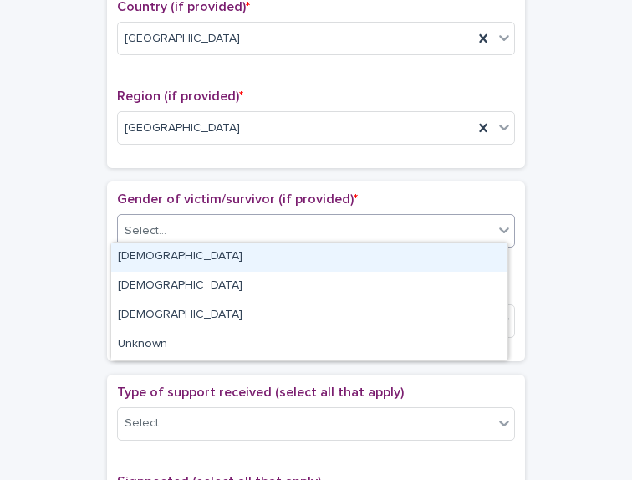
click at [62, 267] on div "**********" at bounding box center [316, 287] width 599 height 1694
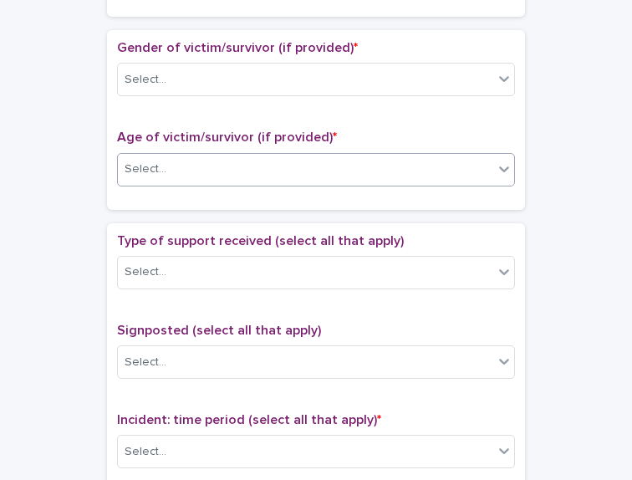
scroll to position [762, 0]
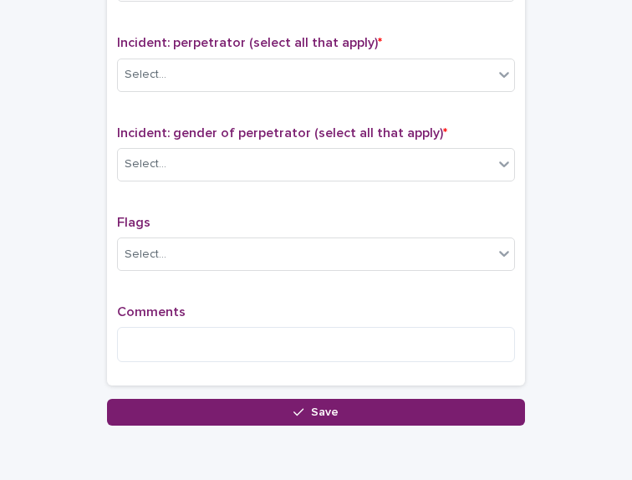
scroll to position [1314, 0]
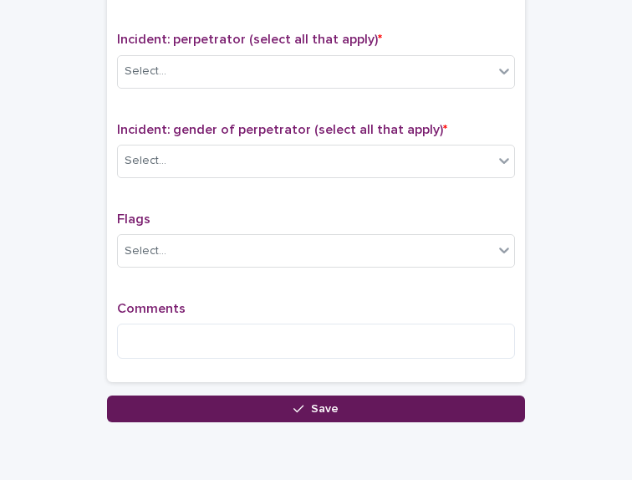
click at [268, 399] on button "Save" at bounding box center [316, 408] width 418 height 27
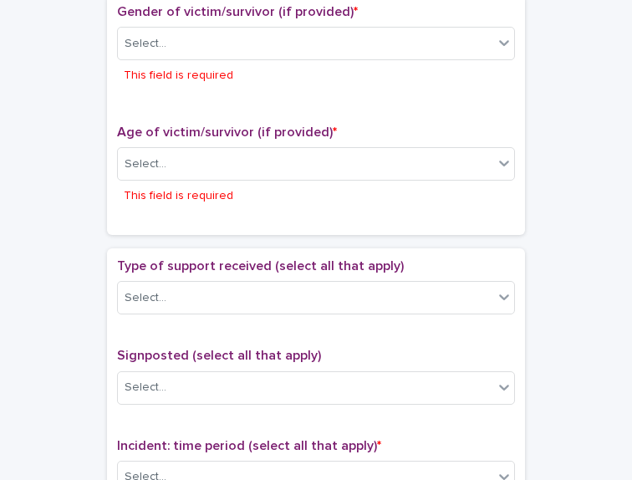
click at [268, 399] on div "Signposted (select all that apply) Select..." at bounding box center [316, 382] width 398 height 69
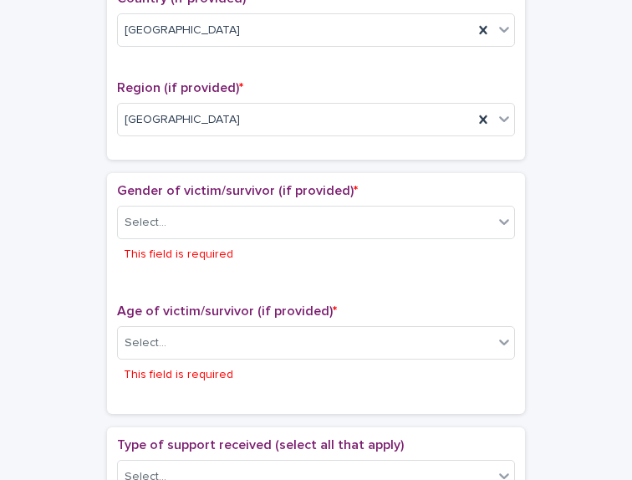
scroll to position [611, 0]
click at [192, 111] on div "[GEOGRAPHIC_DATA]" at bounding box center [295, 121] width 355 height 28
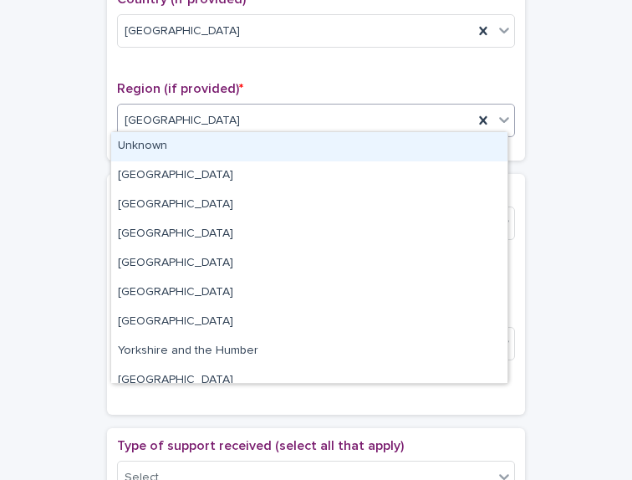
click at [64, 168] on div "**********" at bounding box center [316, 383] width 599 height 1902
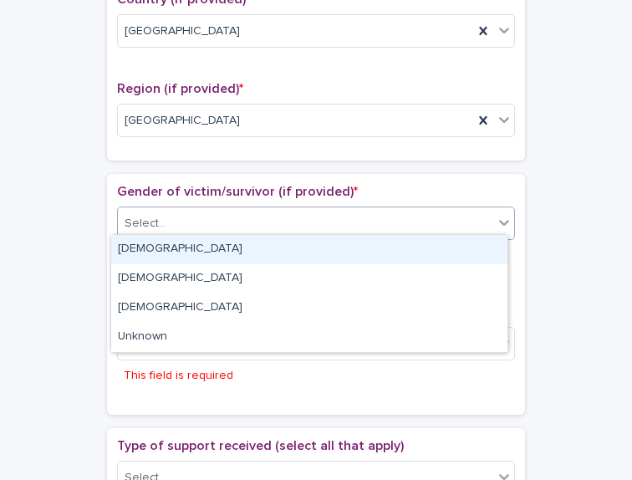
click at [182, 222] on div "Select..." at bounding box center [305, 224] width 375 height 28
click at [157, 241] on div "[DEMOGRAPHIC_DATA]" at bounding box center [309, 249] width 396 height 29
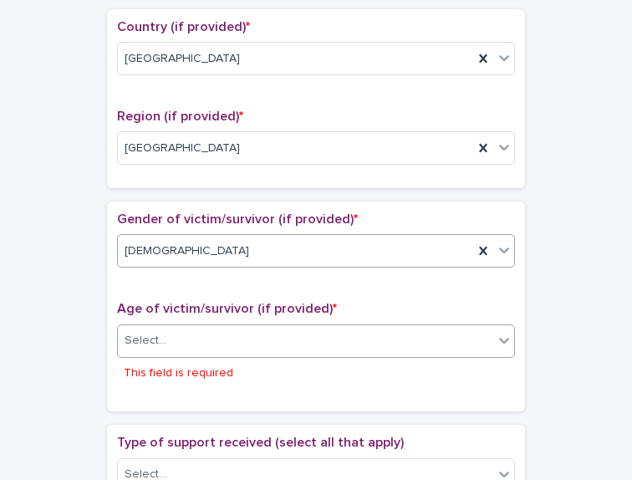
scroll to position [677, 0]
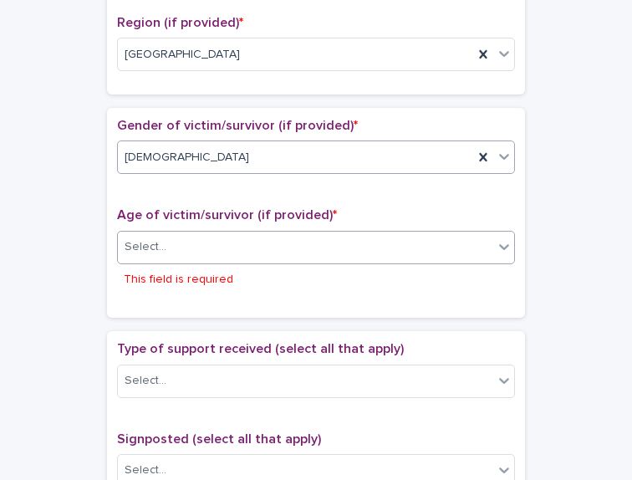
click at [161, 245] on div "Select..." at bounding box center [305, 247] width 375 height 28
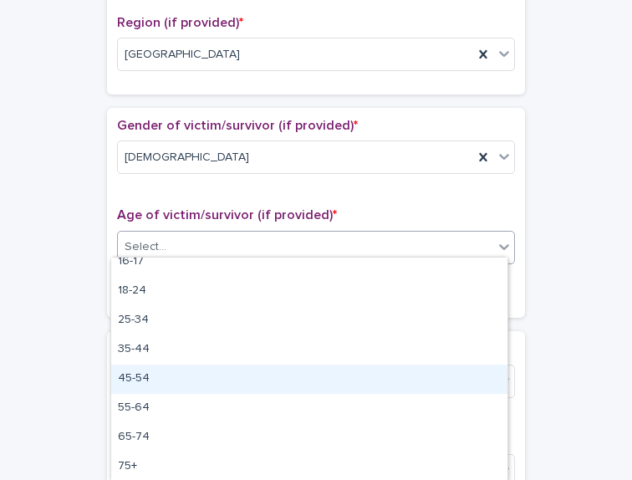
scroll to position [0, 0]
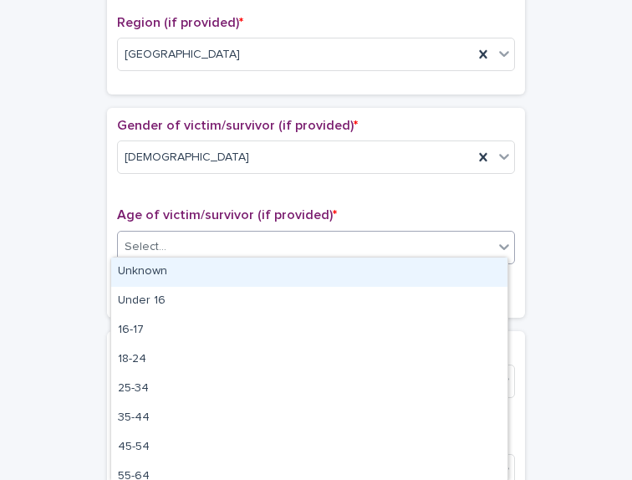
click at [159, 267] on div "Unknown" at bounding box center [309, 272] width 396 height 29
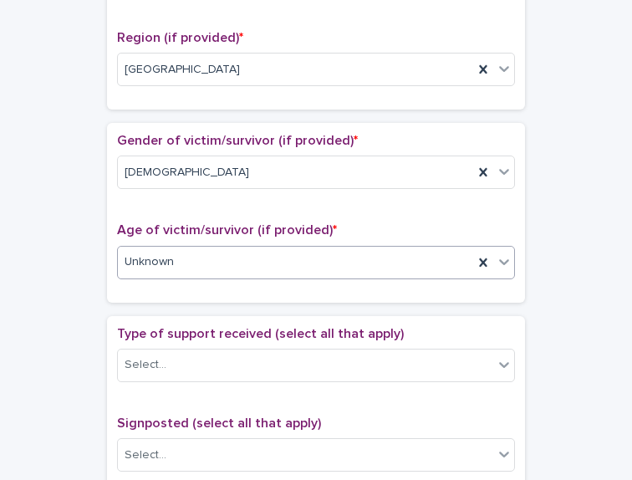
scroll to position [822, 0]
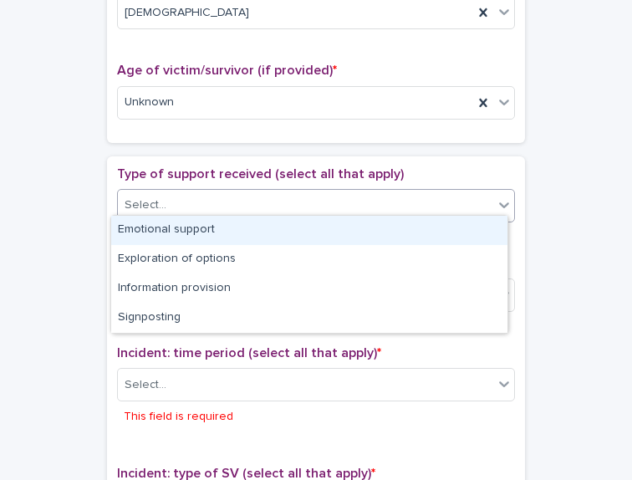
click at [190, 196] on div "Select..." at bounding box center [305, 205] width 375 height 28
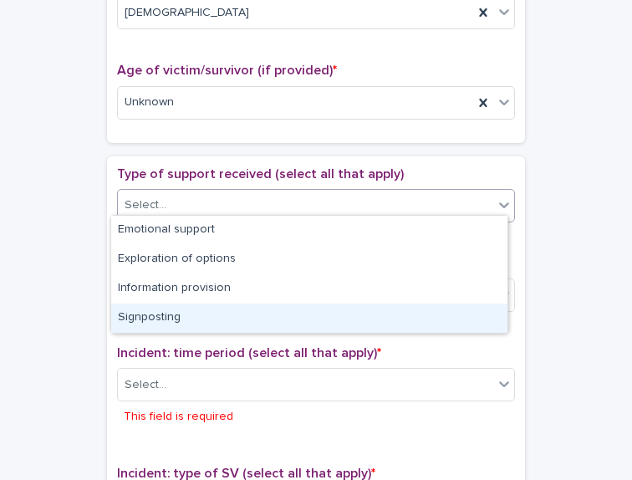
click at [191, 322] on div "Signposting" at bounding box center [309, 317] width 396 height 29
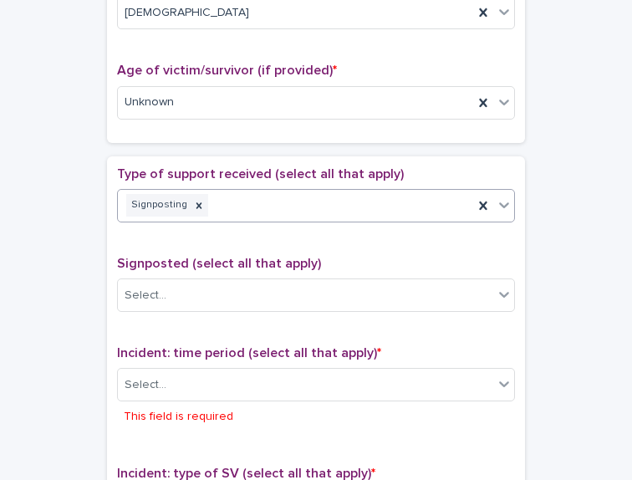
click at [450, 198] on div "Signposting" at bounding box center [295, 205] width 355 height 29
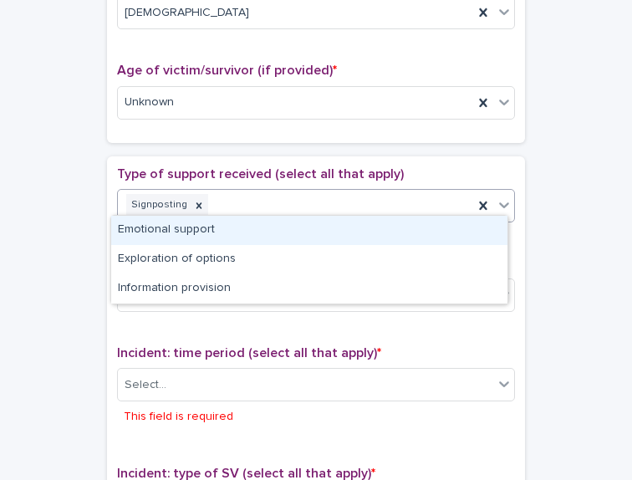
click at [355, 243] on div "Emotional support" at bounding box center [309, 230] width 396 height 29
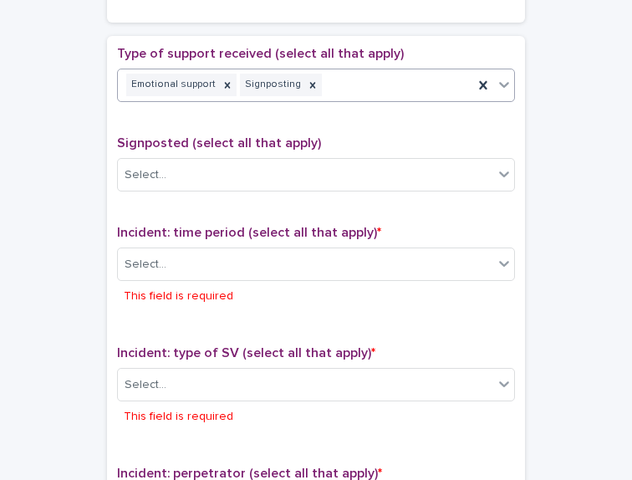
scroll to position [945, 0]
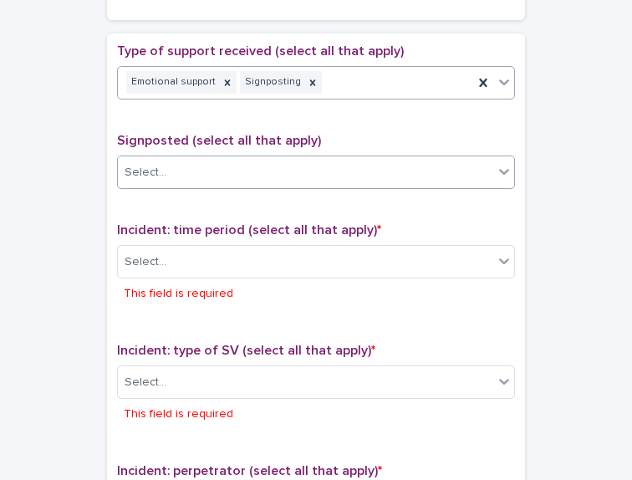
click at [248, 170] on div "Select..." at bounding box center [305, 173] width 375 height 28
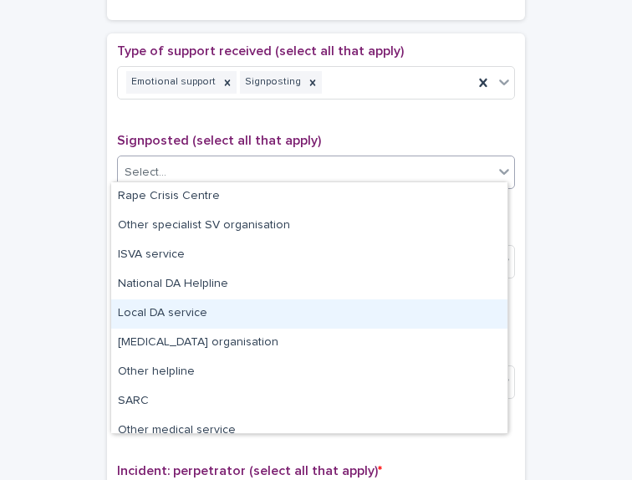
scroll to position [69, 0]
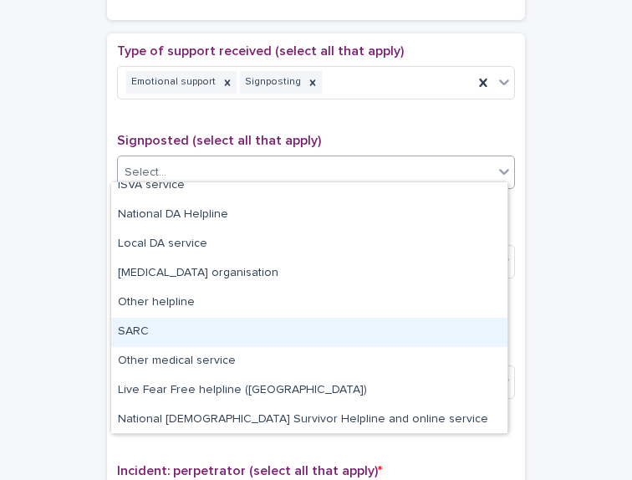
click at [230, 339] on div "SARC" at bounding box center [309, 332] width 396 height 29
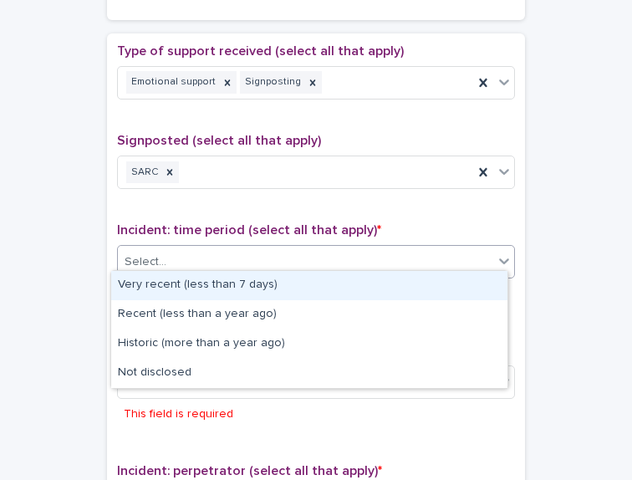
drag, startPoint x: 207, startPoint y: 258, endPoint x: 144, endPoint y: 292, distance: 71.8
click at [144, 292] on div "Very recent (less than 7 days)" at bounding box center [309, 285] width 396 height 29
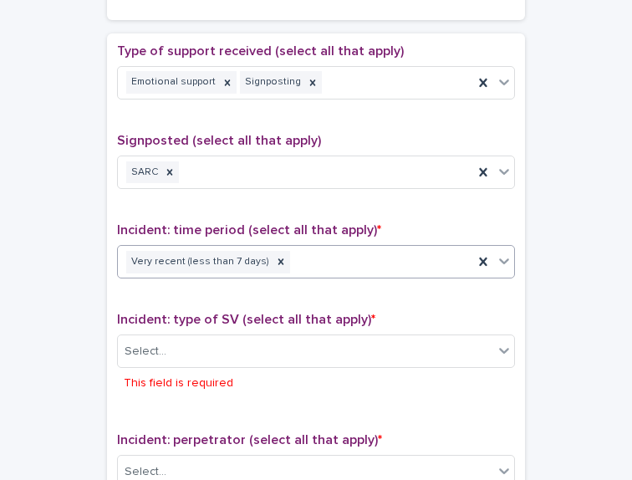
scroll to position [929, 0]
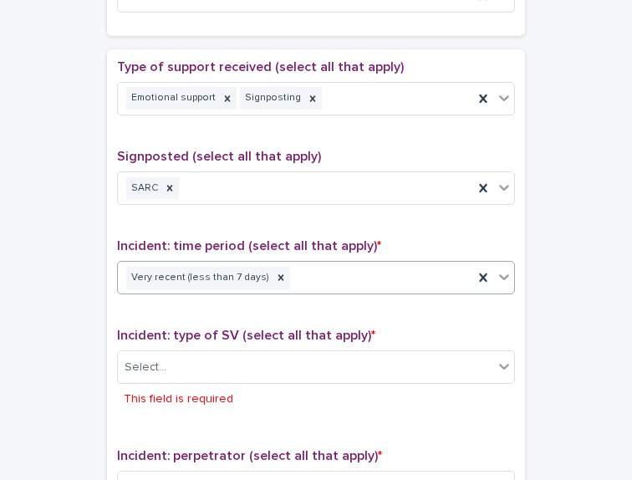
click at [441, 273] on div "Very recent (less than 7 days)" at bounding box center [295, 277] width 355 height 29
click at [336, 408] on div "Incident: type of SV (select all that apply) * Select... This field is required" at bounding box center [316, 378] width 398 height 100
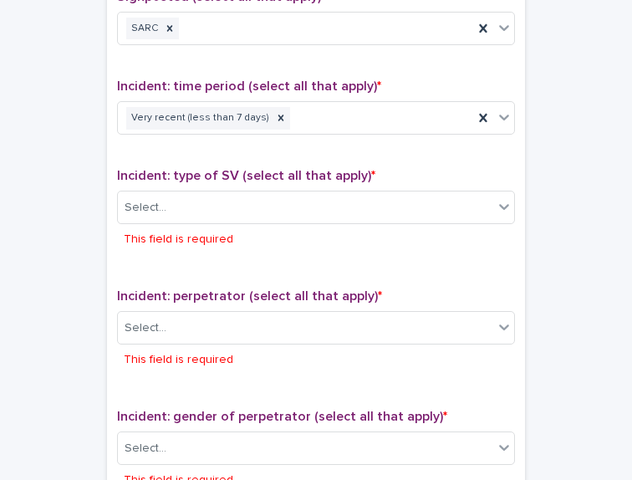
scroll to position [1089, 0]
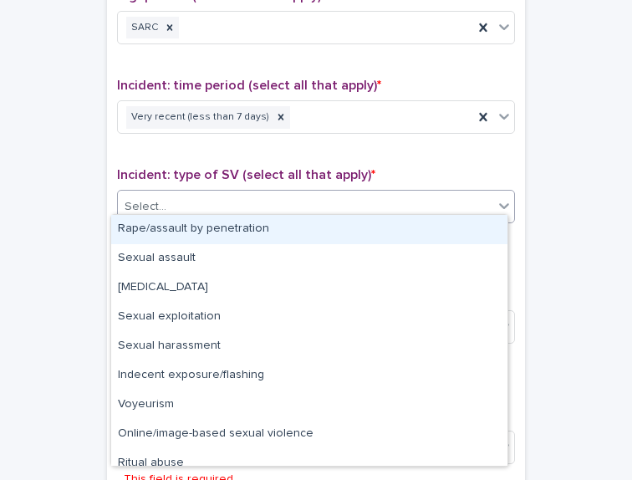
click at [239, 193] on div "Select..." at bounding box center [305, 207] width 375 height 28
click at [239, 226] on div "Rape/assault by penetration" at bounding box center [309, 229] width 396 height 29
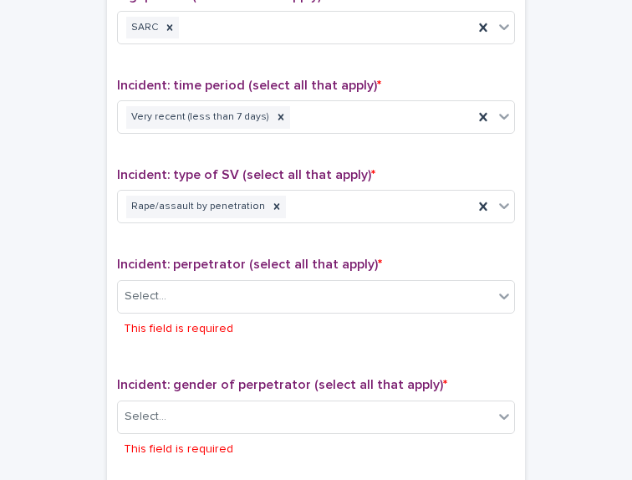
click at [239, 226] on div "Incident: type of SV (select all that apply) * Rape/assault by penetration" at bounding box center [316, 201] width 398 height 69
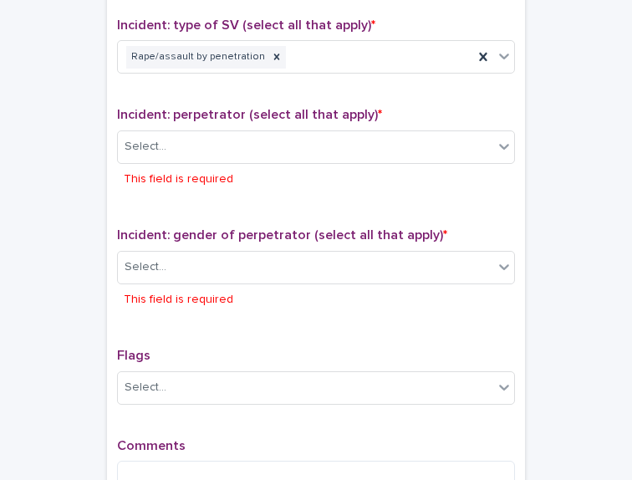
scroll to position [1240, 0]
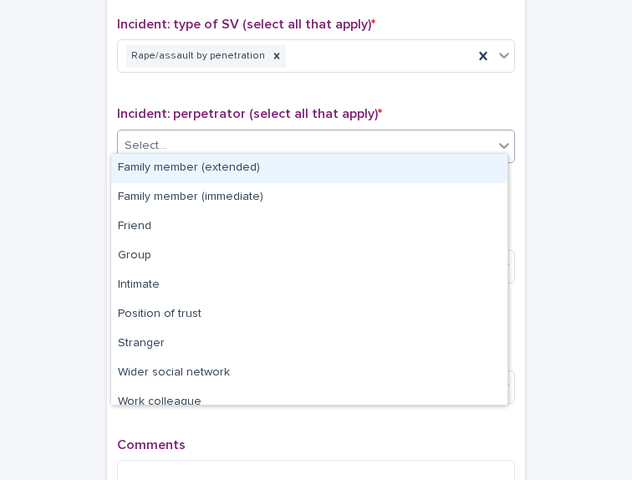
click at [207, 145] on div "Select..." at bounding box center [305, 146] width 375 height 28
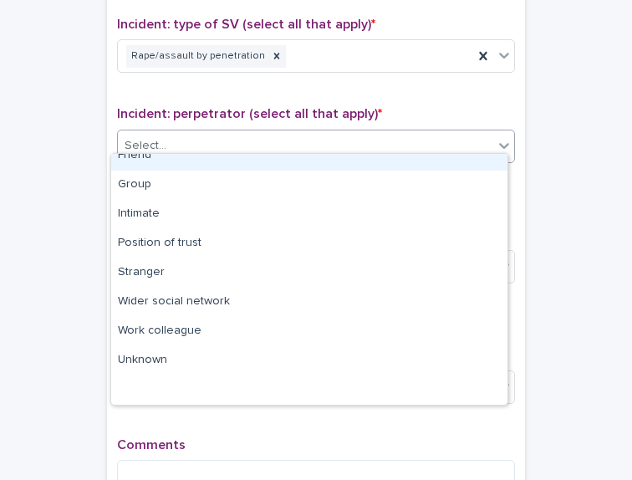
scroll to position [0, 0]
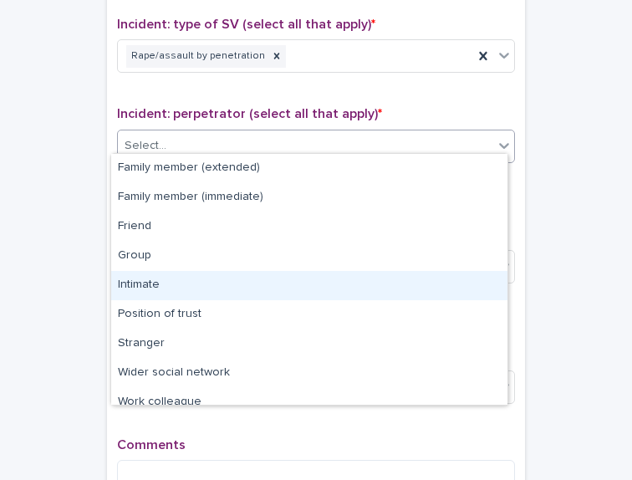
click at [181, 289] on div "Intimate" at bounding box center [309, 285] width 396 height 29
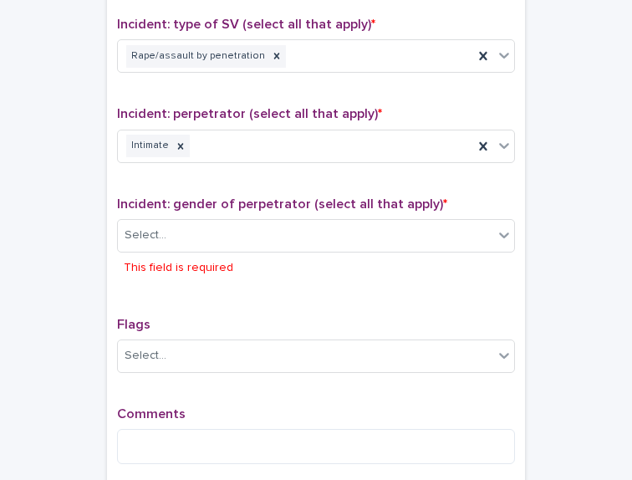
click at [181, 289] on div "Type of support received (select all that apply) Emotional support Signposting …" at bounding box center [316, 113] width 398 height 730
click at [189, 227] on div "Select..." at bounding box center [305, 236] width 375 height 28
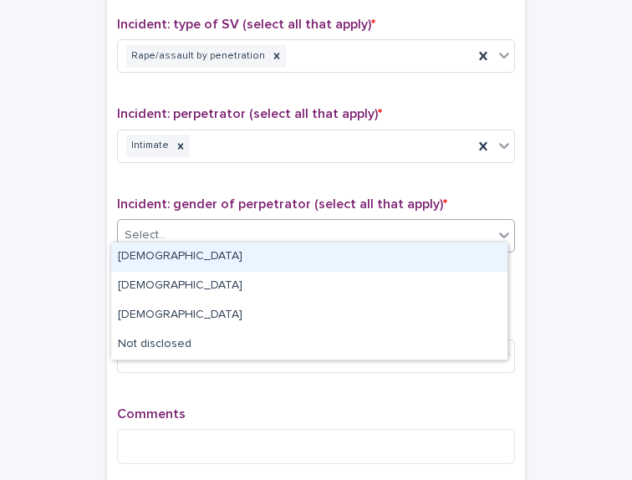
click at [196, 263] on div "[DEMOGRAPHIC_DATA]" at bounding box center [309, 256] width 396 height 29
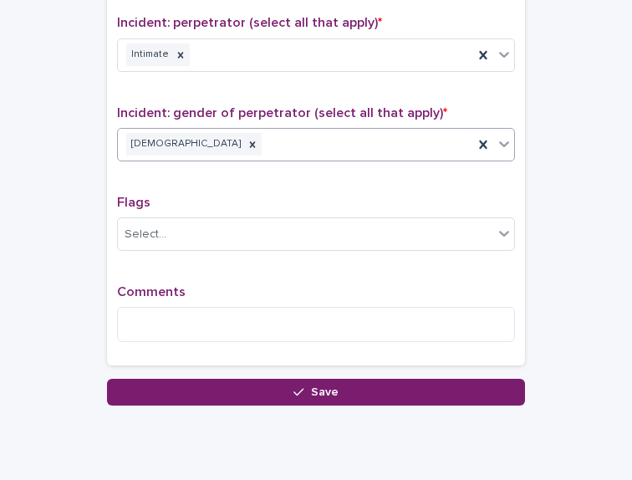
scroll to position [1332, 0]
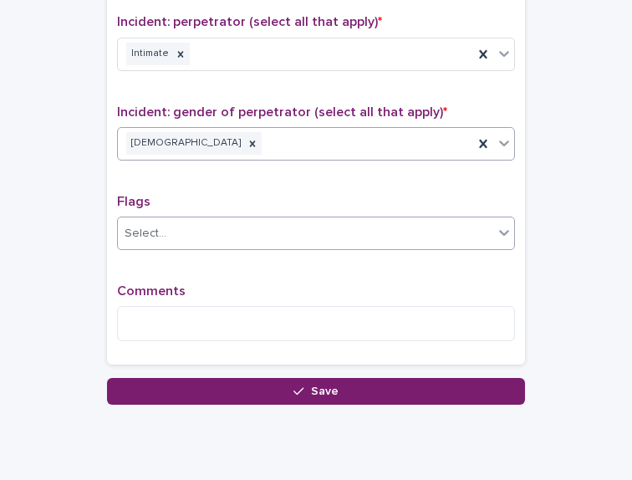
click at [182, 220] on div "Select..." at bounding box center [305, 234] width 375 height 28
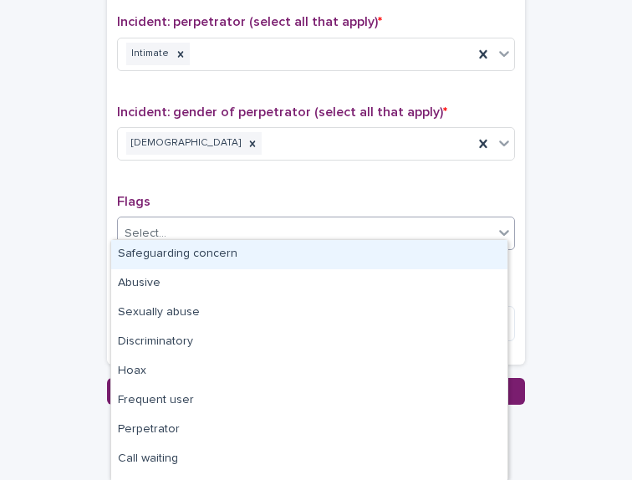
click at [182, 220] on div "Select..." at bounding box center [305, 234] width 375 height 28
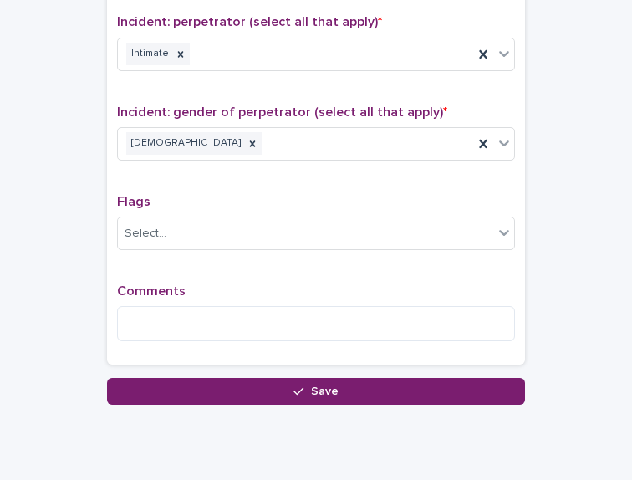
click at [196, 194] on p "Flags" at bounding box center [316, 202] width 398 height 16
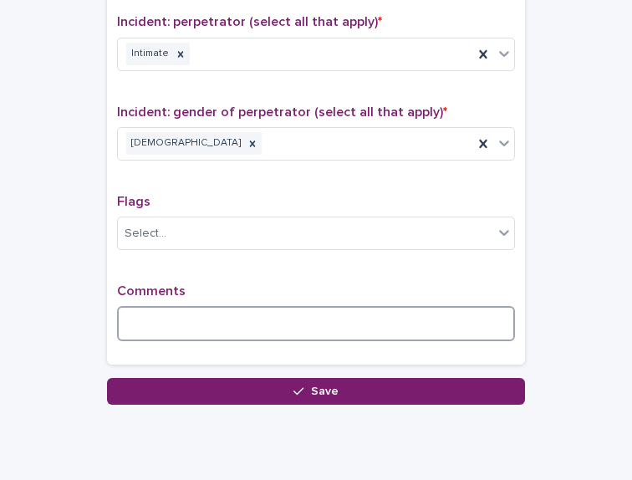
click at [201, 306] on textarea at bounding box center [316, 323] width 398 height 35
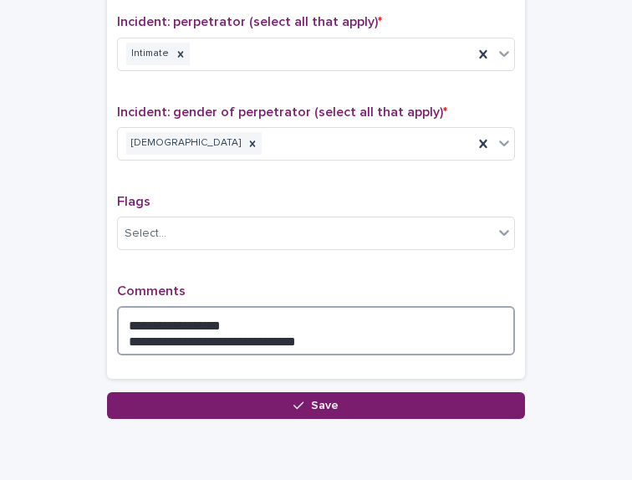
click at [125, 329] on textarea "**********" at bounding box center [316, 330] width 398 height 49
click at [375, 330] on textarea "**********" at bounding box center [316, 330] width 398 height 49
click at [421, 332] on textarea "**********" at bounding box center [316, 330] width 398 height 49
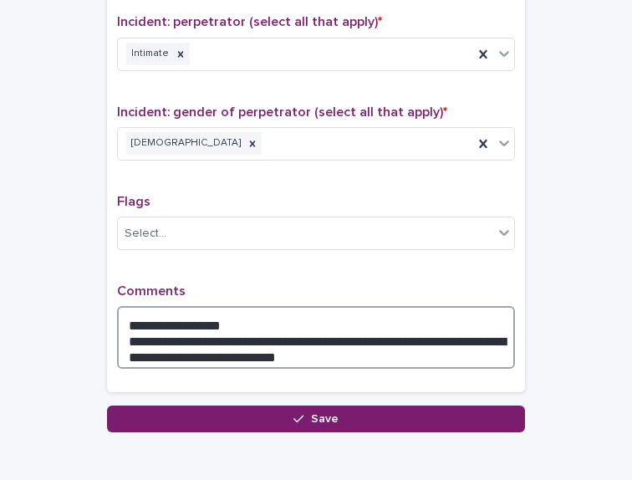
click at [222, 344] on textarea "**********" at bounding box center [316, 337] width 398 height 63
click at [326, 352] on textarea "**********" at bounding box center [316, 337] width 398 height 63
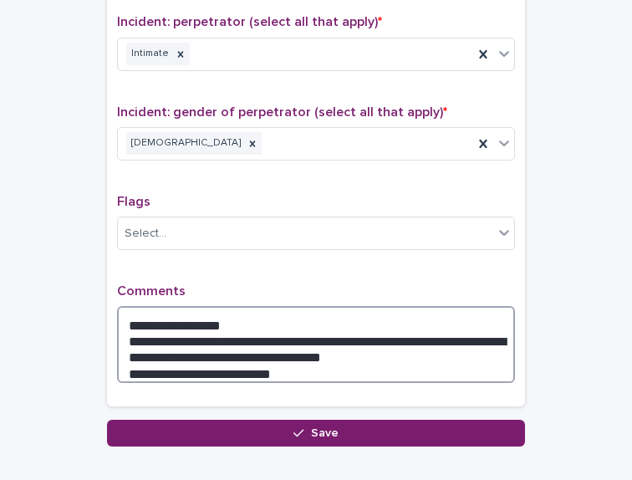
click at [281, 357] on textarea "**********" at bounding box center [316, 344] width 398 height 77
click at [318, 338] on textarea "**********" at bounding box center [316, 344] width 398 height 77
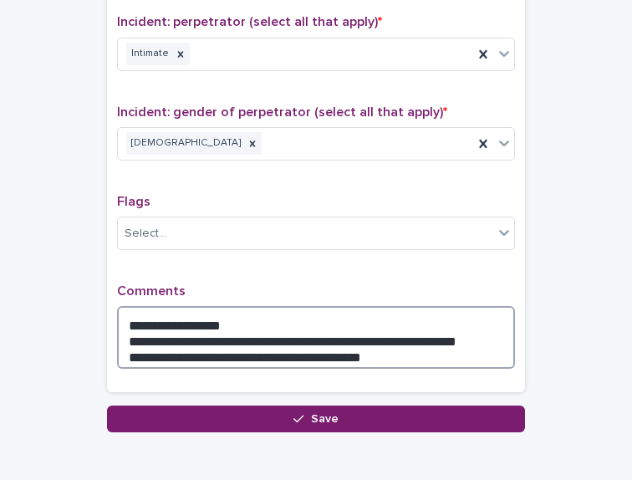
click at [379, 342] on textarea "**********" at bounding box center [316, 337] width 398 height 63
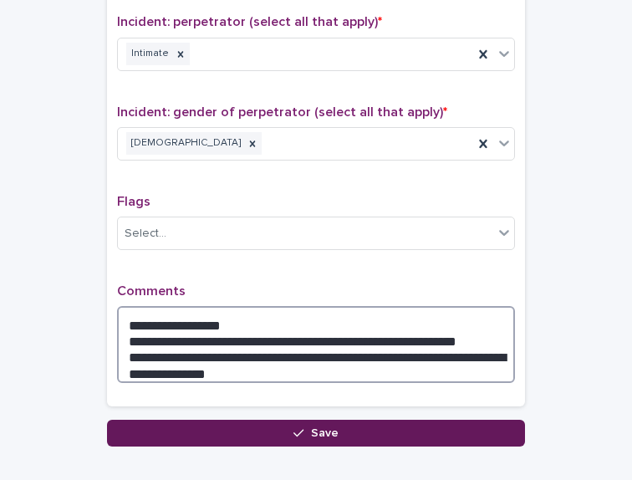
type textarea "**********"
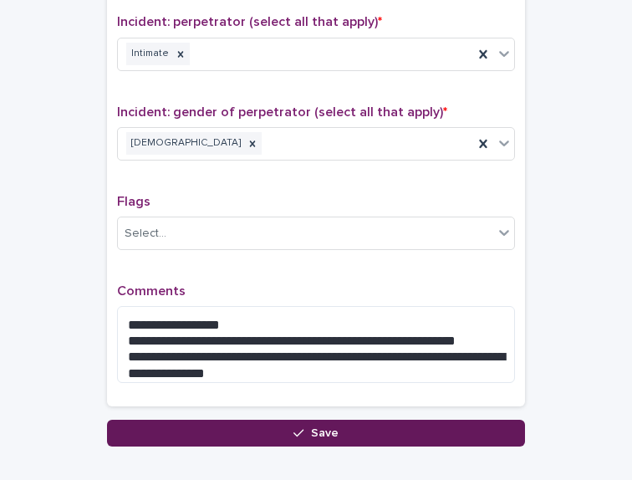
click at [401, 420] on button "Save" at bounding box center [316, 433] width 418 height 27
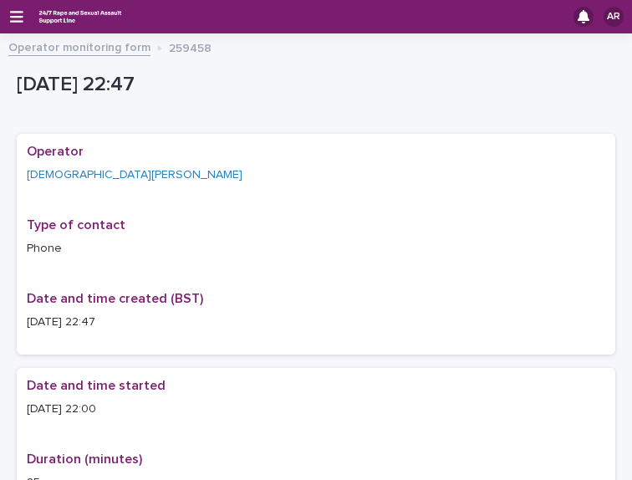
click at [597, 16] on div "AR" at bounding box center [614, 17] width 35 height 20
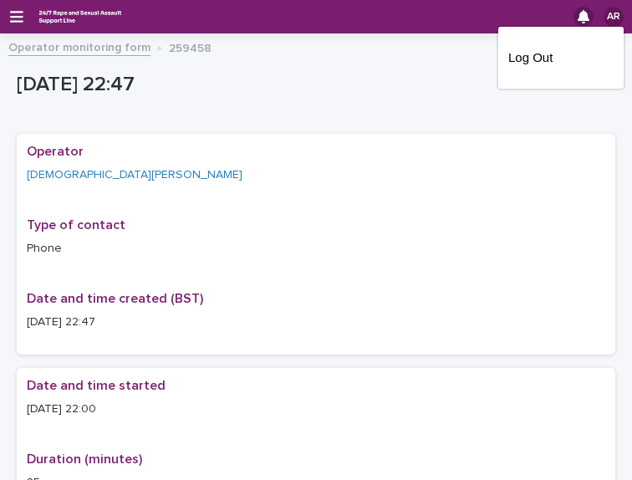
click at [517, 61] on p "Log Out" at bounding box center [560, 57] width 105 height 28
